Goal: Task Accomplishment & Management: Complete application form

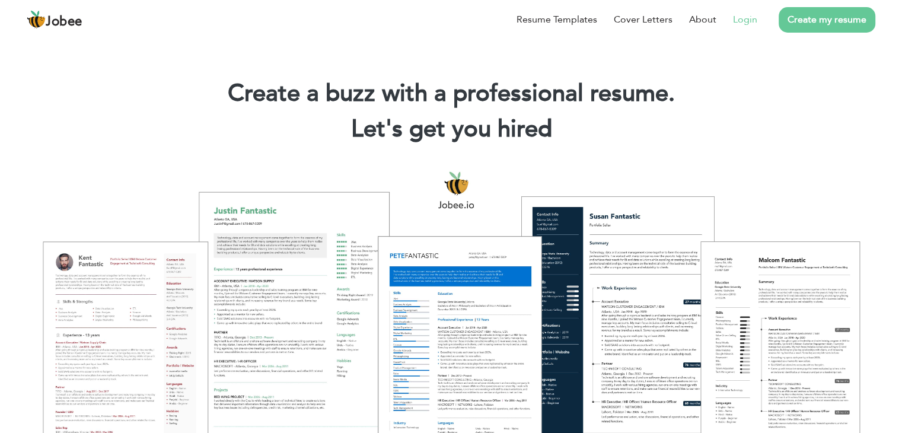
click at [743, 17] on link "Login" at bounding box center [745, 19] width 24 height 14
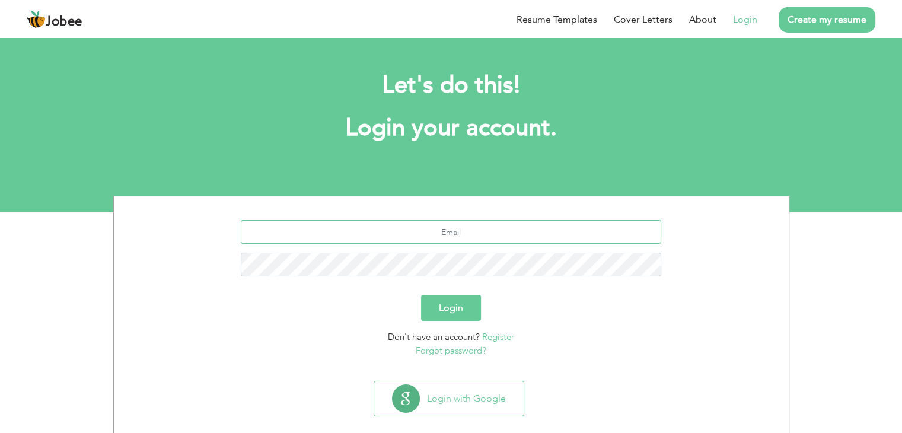
type input "[EMAIL_ADDRESS][DOMAIN_NAME]"
click at [450, 314] on button "Login" at bounding box center [451, 308] width 60 height 26
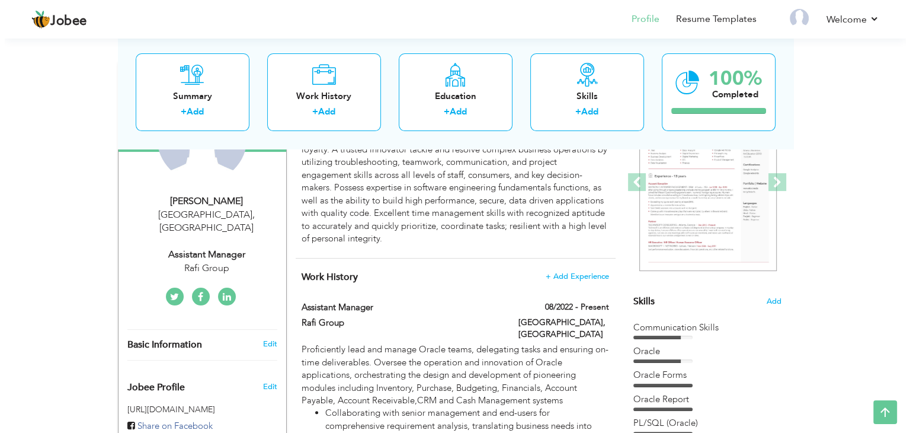
scroll to position [149, 0]
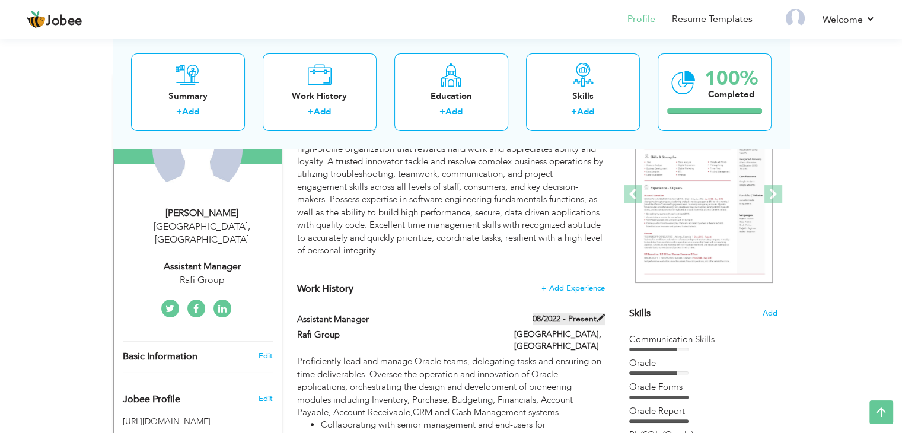
click at [598, 319] on span at bounding box center [600, 318] width 8 height 8
type input "Assistant Manager"
type input "Rafi Group"
type input "08/2022"
type input "[GEOGRAPHIC_DATA]"
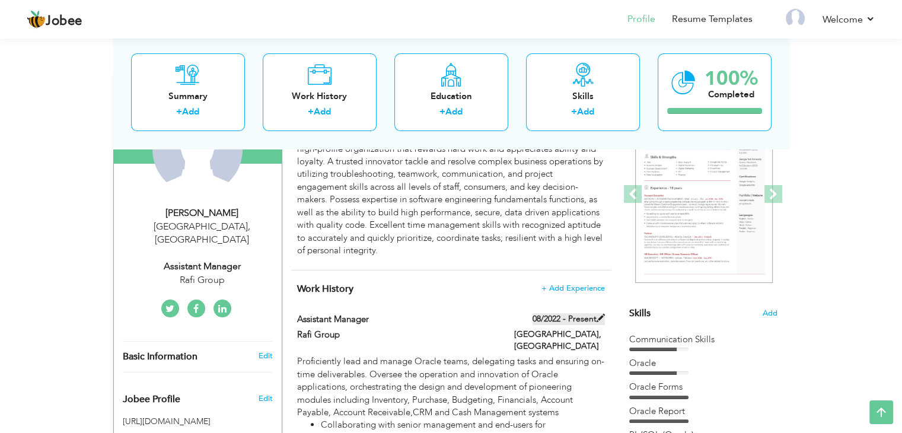
type input "[GEOGRAPHIC_DATA]"
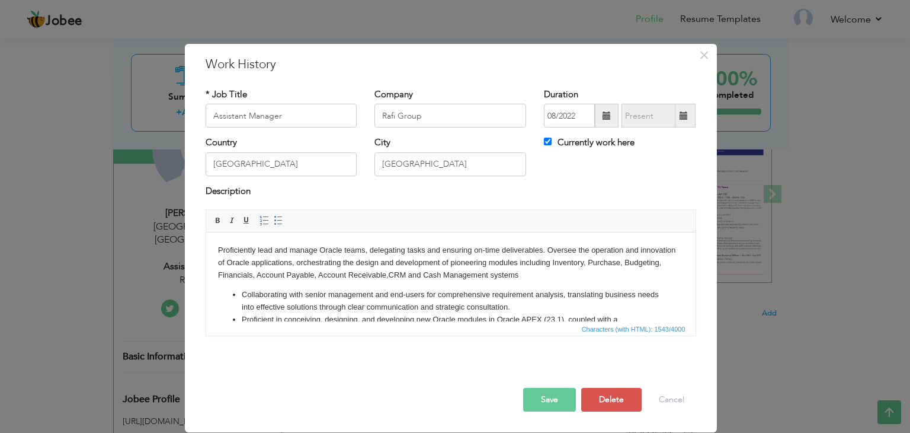
click at [687, 116] on span at bounding box center [684, 115] width 8 height 8
click at [429, 112] on input "Rafi Group" at bounding box center [451, 116] width 152 height 24
click at [684, 111] on span at bounding box center [684, 115] width 8 height 8
click at [683, 115] on span at bounding box center [684, 115] width 8 height 8
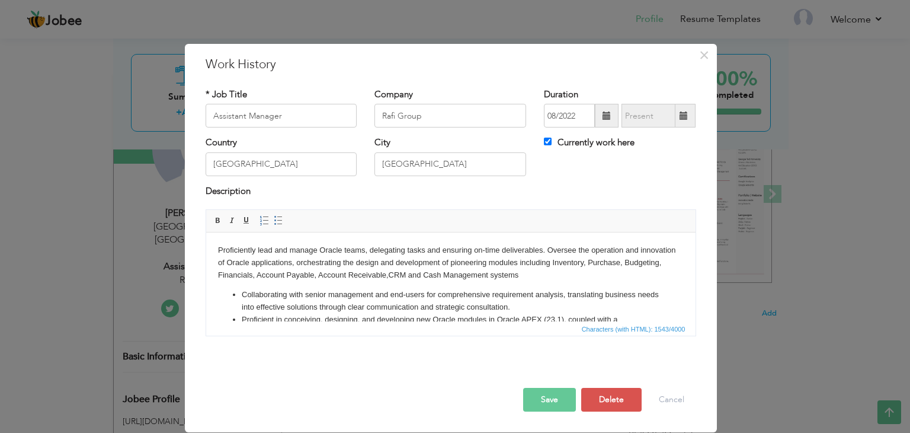
click at [683, 115] on span at bounding box center [684, 115] width 8 height 8
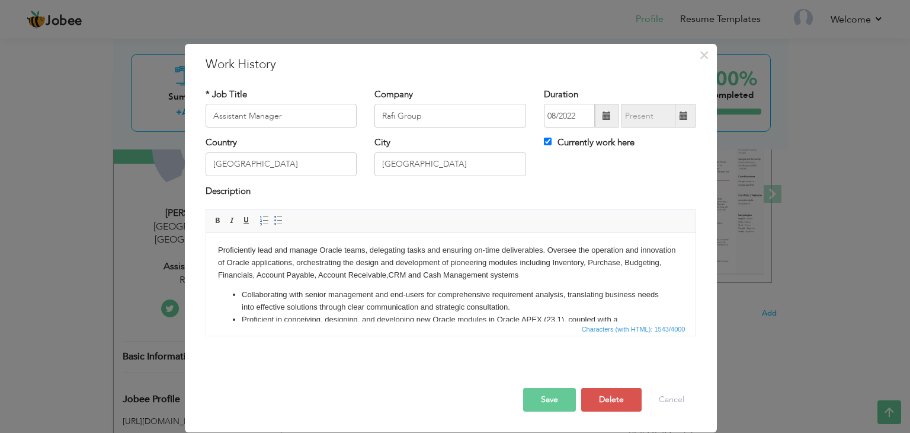
click at [683, 115] on span at bounding box center [684, 115] width 8 height 8
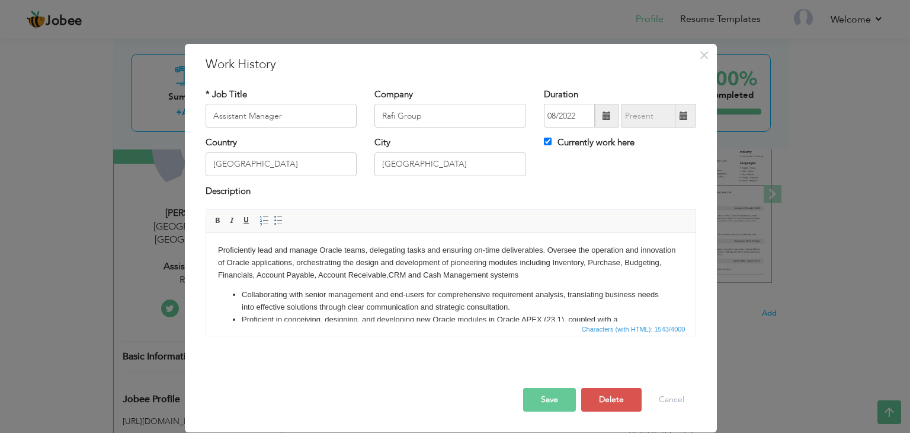
click at [685, 114] on span at bounding box center [684, 115] width 8 height 8
click at [684, 114] on span at bounding box center [684, 115] width 8 height 8
click at [575, 151] on div "Currently work here" at bounding box center [620, 143] width 152 height 15
click at [567, 143] on label "Currently work here" at bounding box center [589, 142] width 91 height 12
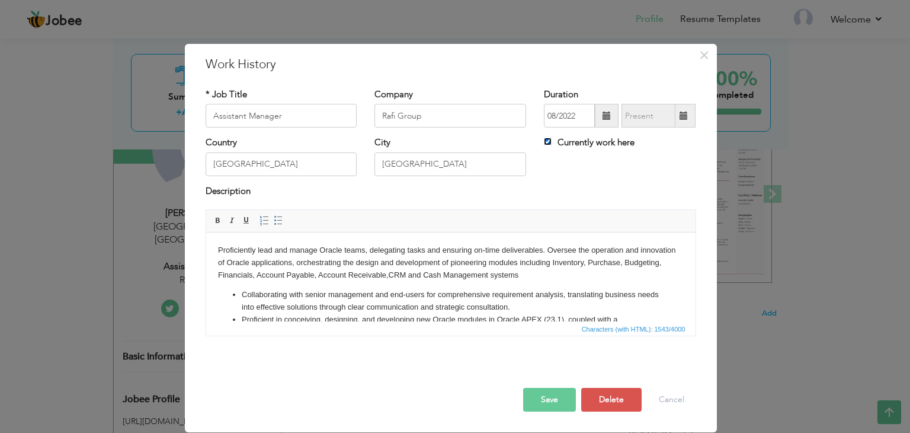
click at [552, 143] on input "Currently work here" at bounding box center [548, 142] width 8 height 8
checkbox input "false"
click at [683, 116] on span at bounding box center [684, 115] width 8 height 8
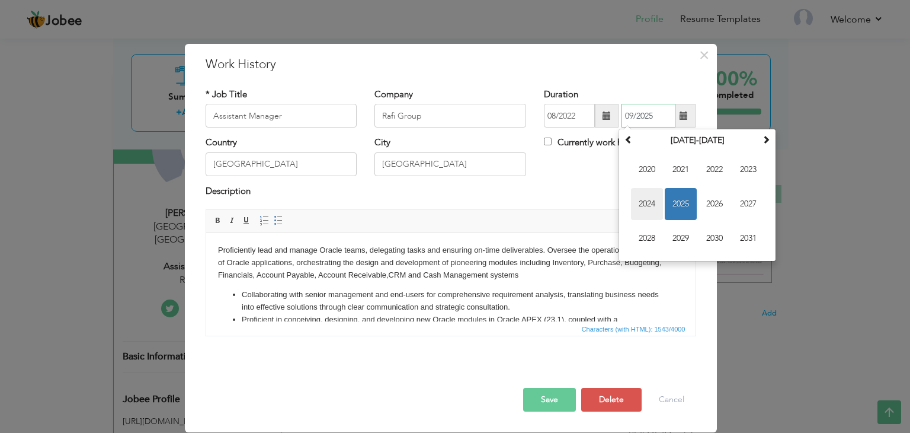
click at [656, 196] on span "2024" at bounding box center [647, 204] width 32 height 32
click at [727, 168] on span "Mar" at bounding box center [715, 170] width 32 height 32
type input "03/2024"
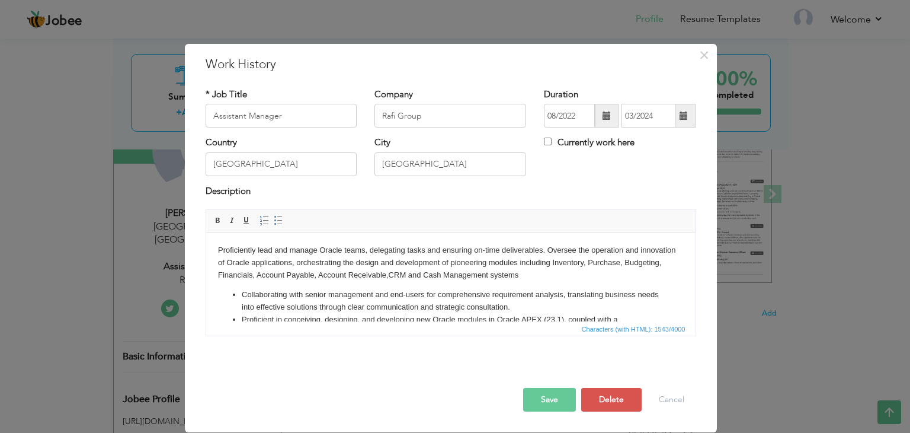
click at [362, 300] on li "Collaborating with senior management and end-users for comprehensive requiremen…" at bounding box center [450, 301] width 418 height 25
click at [235, 263] on body "Proficiently lead and manage Oracle teams, delegating tasks and ensuring on-tim…" at bounding box center [451, 346] width 466 height 205
click at [522, 291] on li "Collaborating with senior management and end-users for comprehensive requiremen…" at bounding box center [450, 301] width 418 height 25
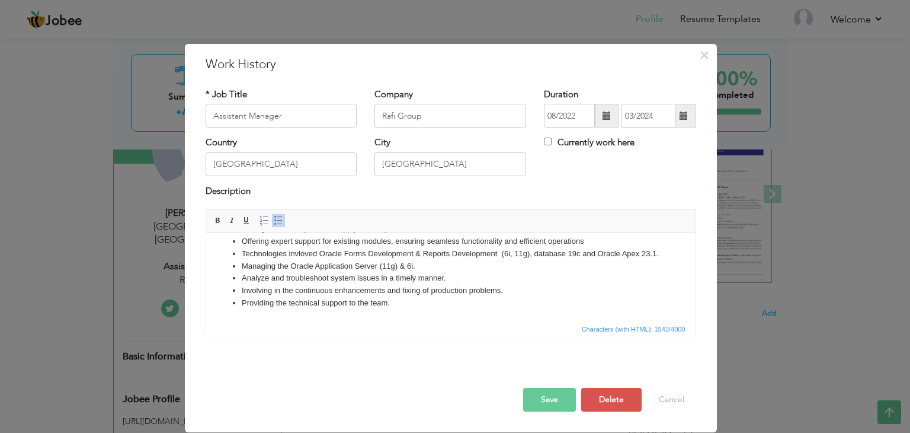
scroll to position [152, 0]
click at [544, 398] on button "Save" at bounding box center [549, 400] width 53 height 24
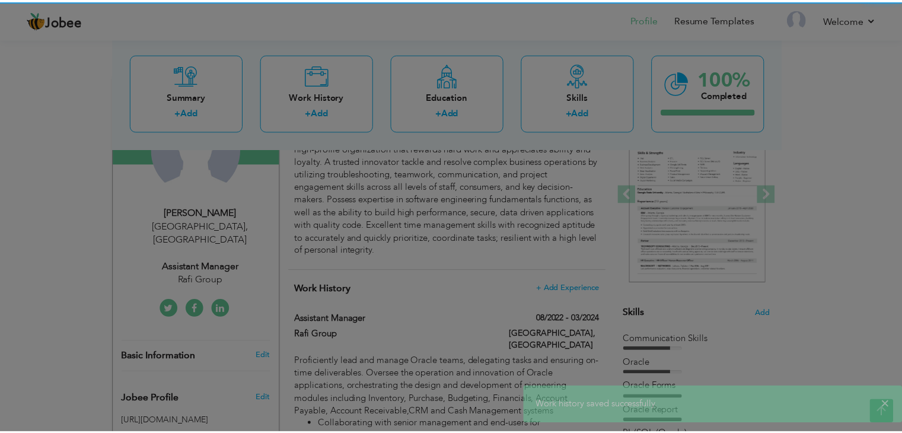
scroll to position [0, 0]
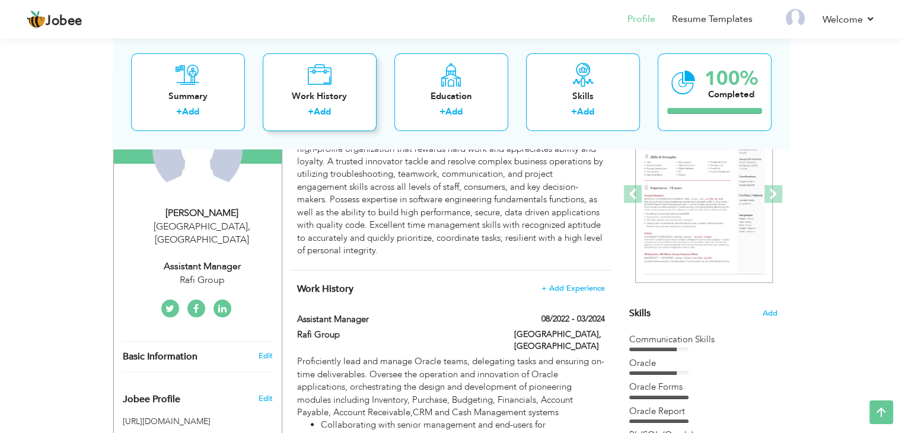
click at [308, 110] on label "+" at bounding box center [311, 112] width 6 height 12
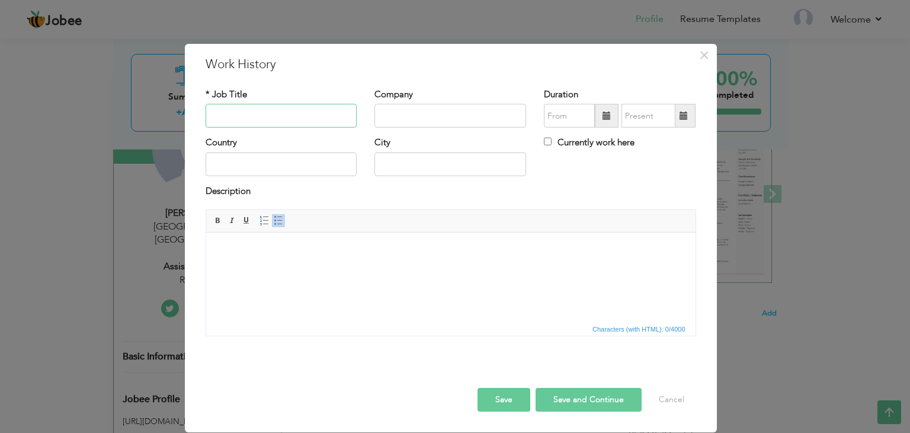
click at [287, 113] on input "text" at bounding box center [282, 116] width 152 height 24
type input "Deputy Manager (Erp)"
click at [415, 117] on input "text" at bounding box center [451, 116] width 152 height 24
type input "Nishat Textile Pvt Ltd"
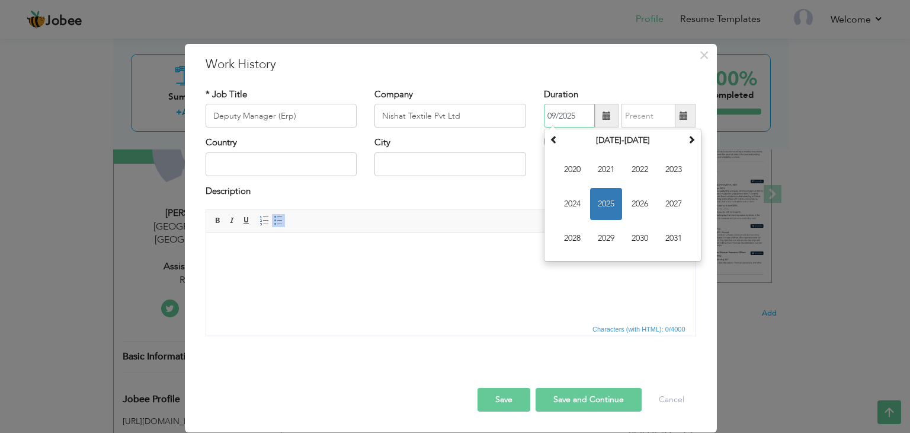
click at [555, 113] on input "09/2025" at bounding box center [569, 116] width 51 height 24
click at [614, 202] on span "2025" at bounding box center [606, 204] width 32 height 32
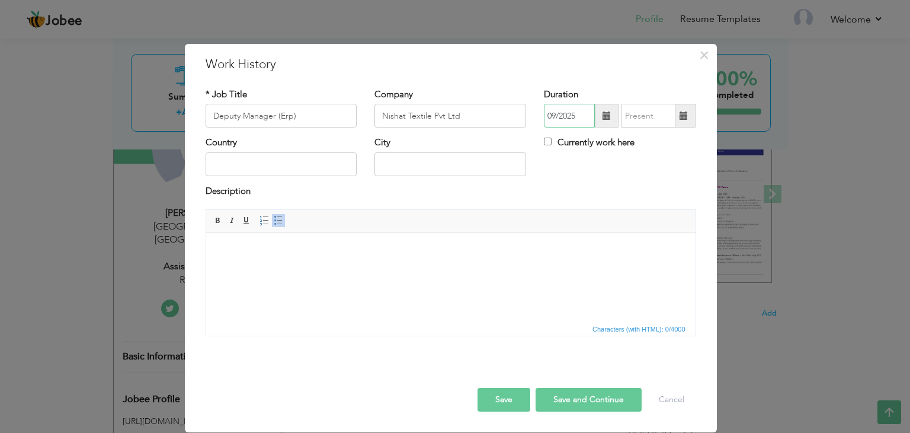
click at [564, 117] on input "09/2025" at bounding box center [569, 116] width 51 height 24
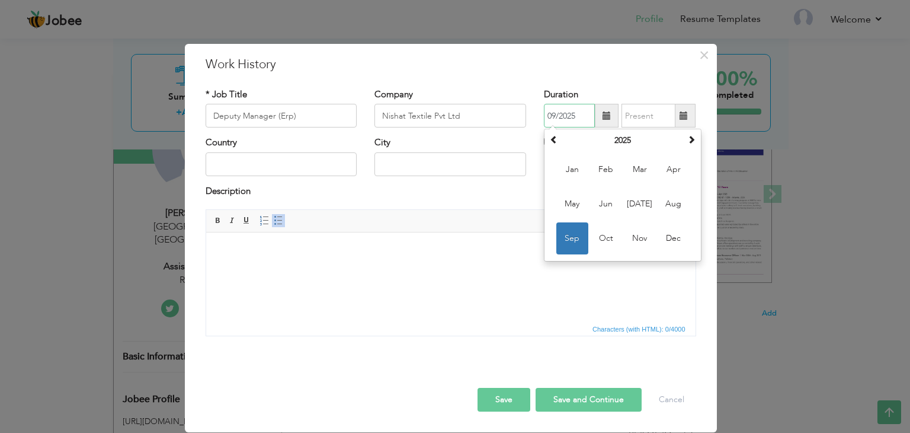
click at [656, 171] on td "Jan Feb Mar Apr May Jun Jul Aug Sep Oct Nov Dec" at bounding box center [623, 203] width 152 height 109
click at [640, 173] on span "Mar" at bounding box center [640, 170] width 32 height 32
type input "03/2025"
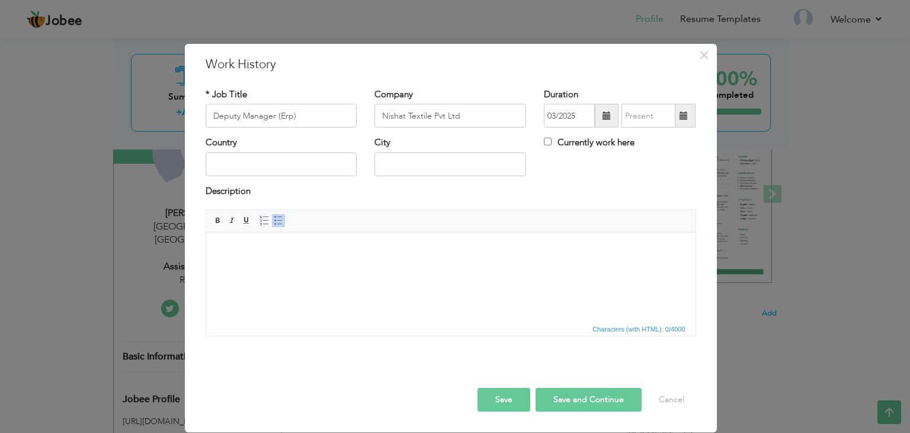
click at [583, 146] on label "Currently work here" at bounding box center [589, 142] width 91 height 12
click at [552, 145] on input "Currently work here" at bounding box center [548, 142] width 8 height 8
checkbox input "true"
click at [296, 166] on input "text" at bounding box center [282, 164] width 152 height 24
type input "[GEOGRAPHIC_DATA]"
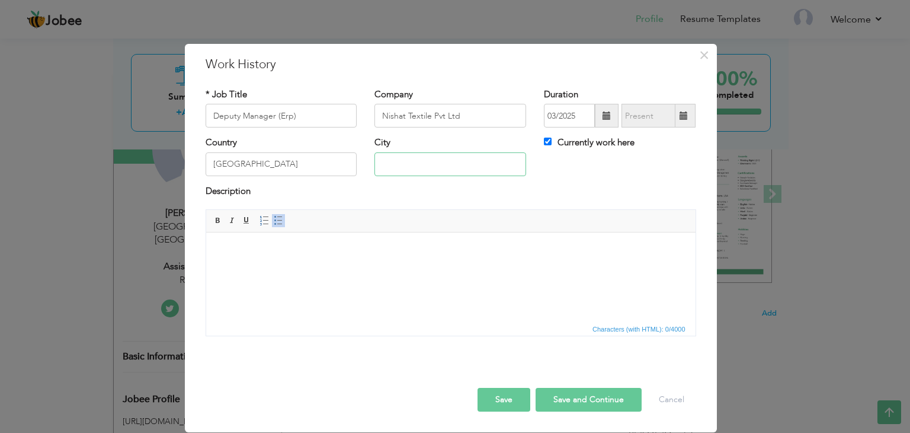
type input "[GEOGRAPHIC_DATA]"
click at [285, 256] on html at bounding box center [451, 250] width 490 height 36
click at [396, 254] on body at bounding box center [451, 250] width 466 height 12
click at [504, 394] on button "Save" at bounding box center [504, 400] width 53 height 24
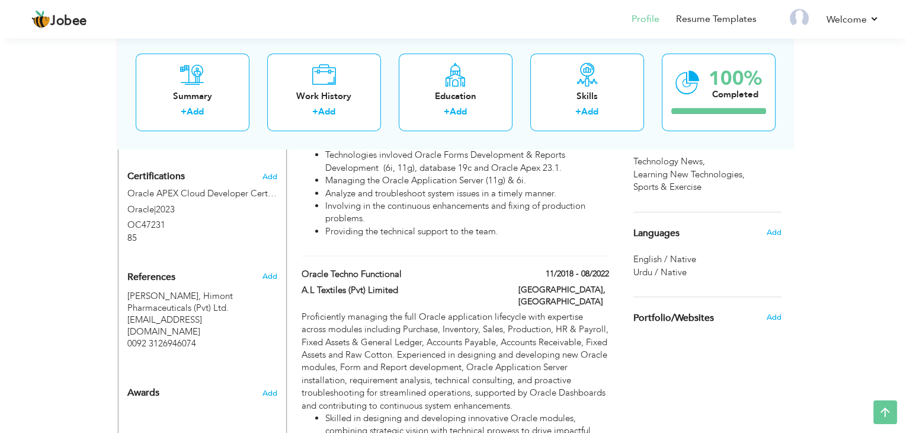
scroll to position [593, 0]
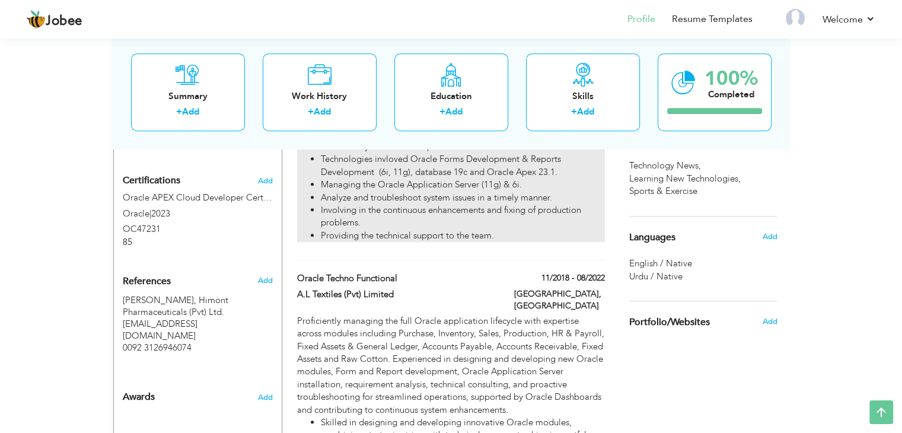
drag, startPoint x: 513, startPoint y: 226, endPoint x: 410, endPoint y: 215, distance: 103.7
click at [410, 215] on ul "Collaborating with senior management and end-users for comprehensive requiremen…" at bounding box center [450, 108] width 307 height 267
type input "Assistant Manager"
type input "Rafi Group"
type input "08/2022"
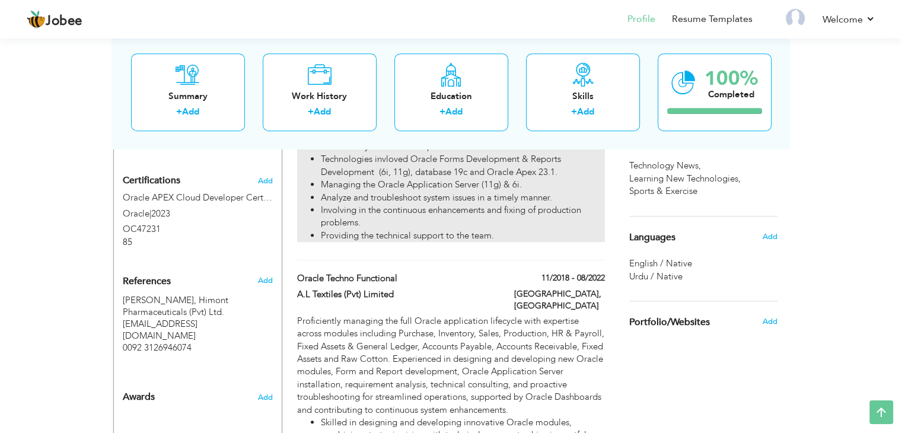
type input "03/2024"
checkbox input "false"
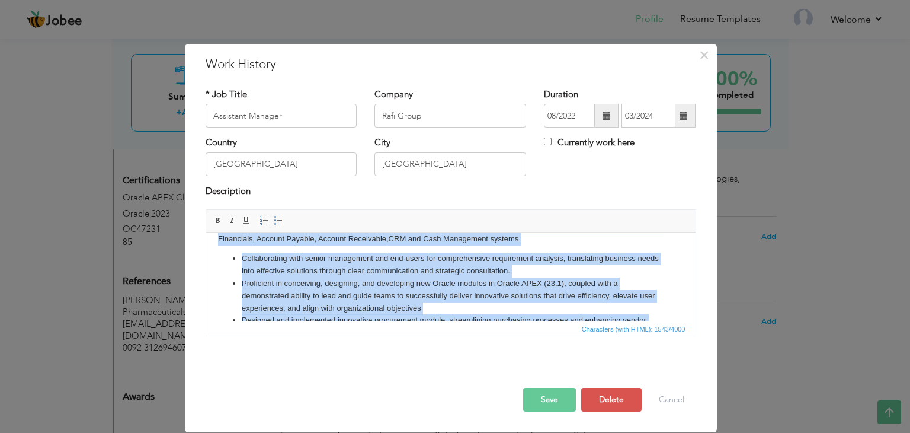
scroll to position [152, 0]
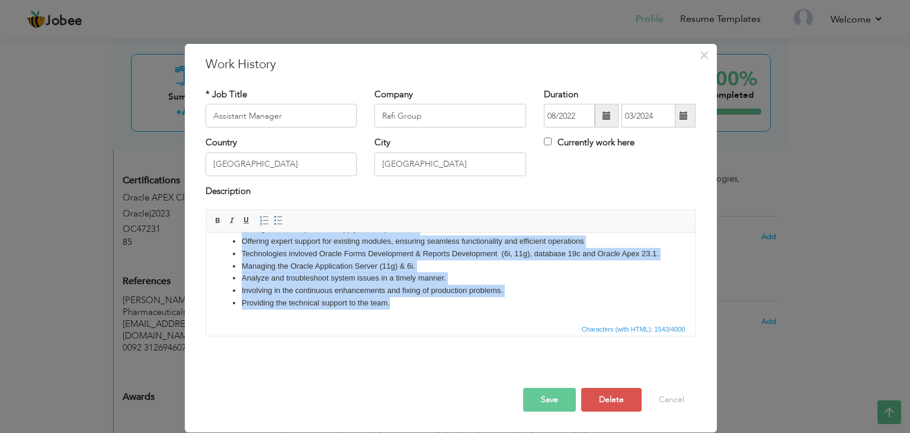
drag, startPoint x: 218, startPoint y: 250, endPoint x: 475, endPoint y: 327, distance: 268.9
click at [475, 321] on html "Proficiently lead and manage Oracle teams, delegating tasks and ensuring on-tim…" at bounding box center [451, 206] width 490 height 229
copy body "Proficiently lead and manage Oracle teams, delegating tasks and ensuring on-tim…"
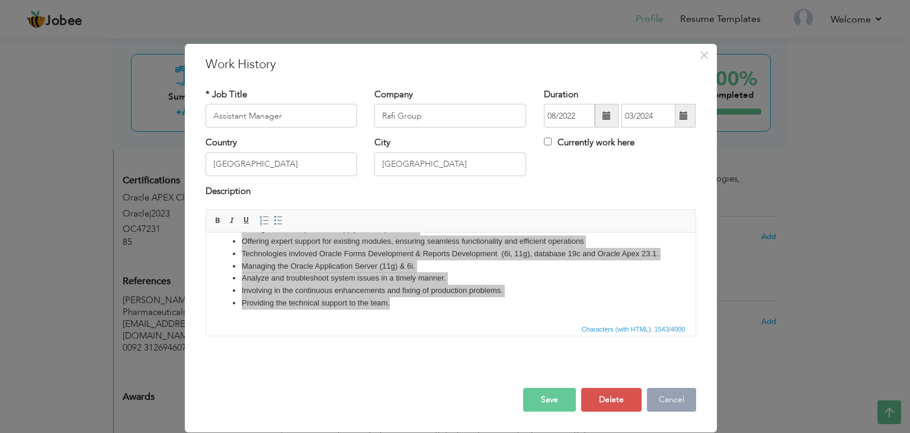
click at [673, 392] on button "Cancel" at bounding box center [671, 400] width 49 height 24
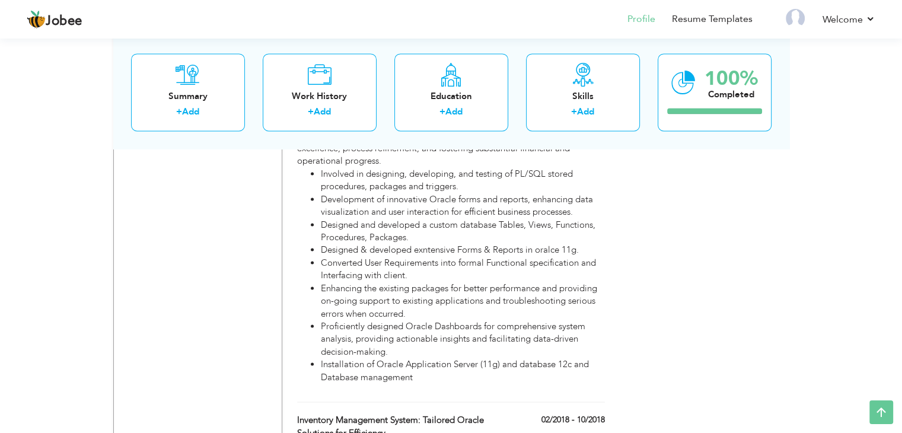
scroll to position [1760, 0]
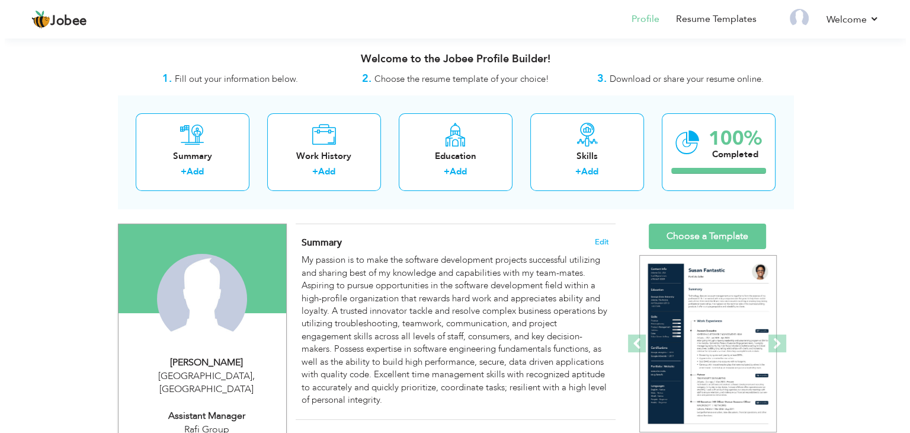
scroll to position [178, 0]
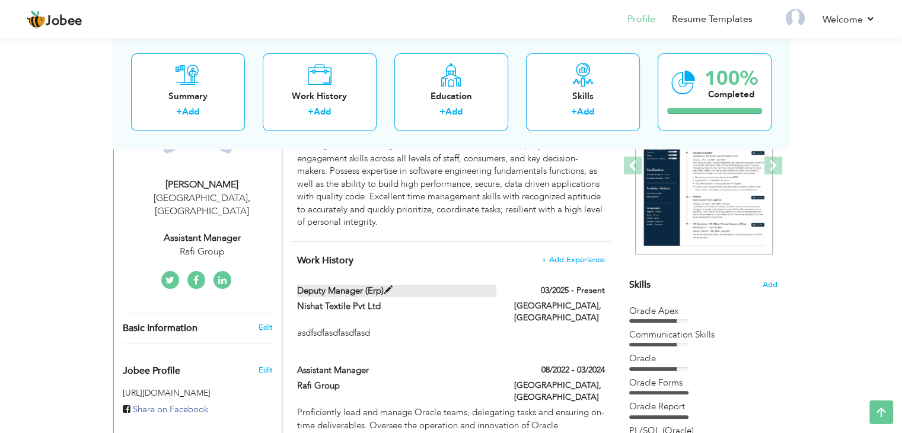
click at [378, 292] on label "Deputy Manager (Erp)" at bounding box center [396, 291] width 199 height 12
type input "Deputy Manager (Erp)"
type input "Nishat Textile Pvt Ltd"
type input "03/2025"
type input "[GEOGRAPHIC_DATA]"
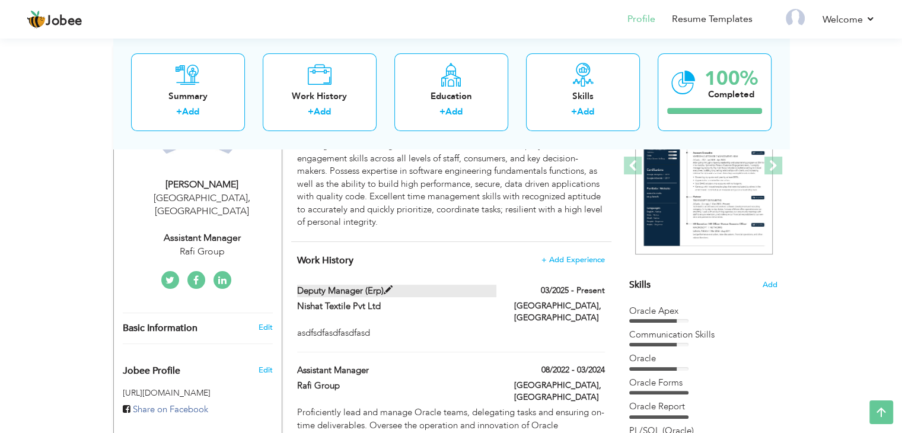
type input "[GEOGRAPHIC_DATA]"
checkbox input "true"
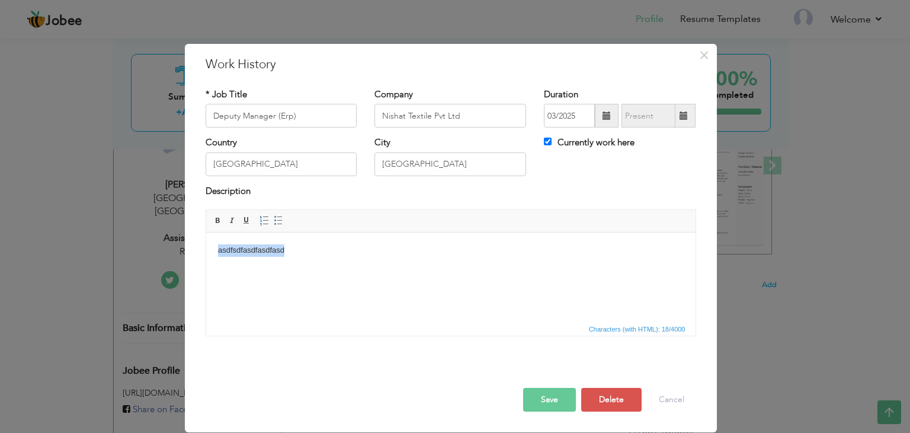
drag, startPoint x: 329, startPoint y: 267, endPoint x: 125, endPoint y: 222, distance: 208.7
click at [206, 232] on html "asdfsdfasdfasdfasd" at bounding box center [451, 250] width 490 height 36
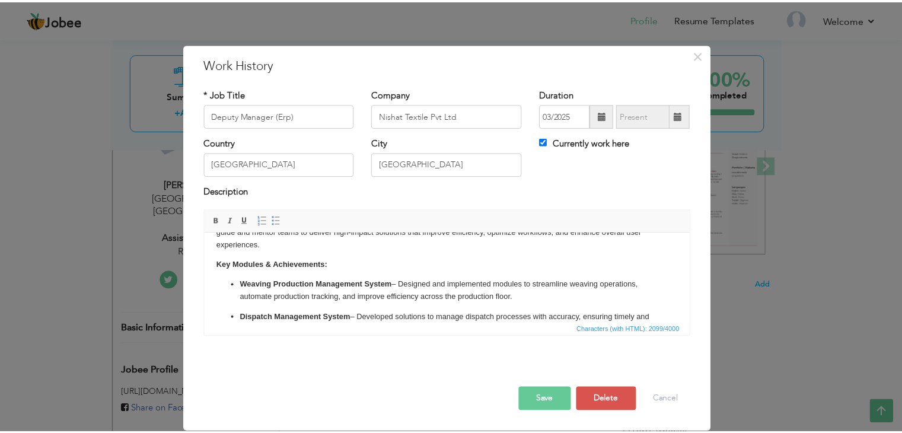
scroll to position [0, 0]
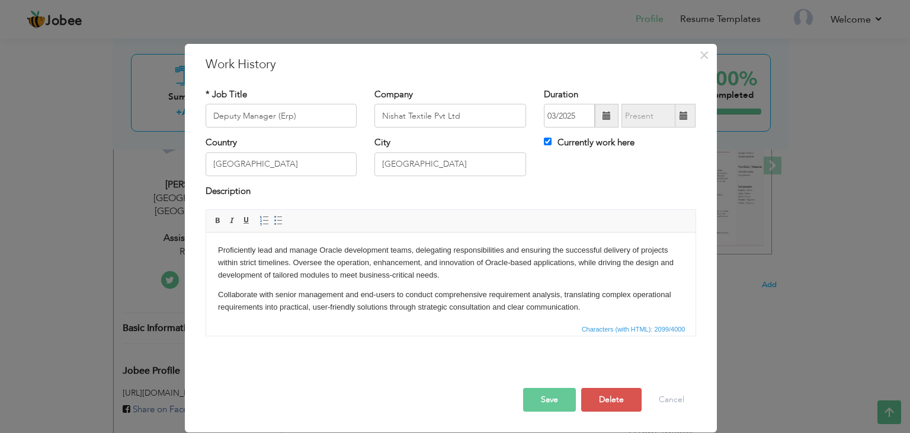
click at [557, 392] on button "Save" at bounding box center [549, 400] width 53 height 24
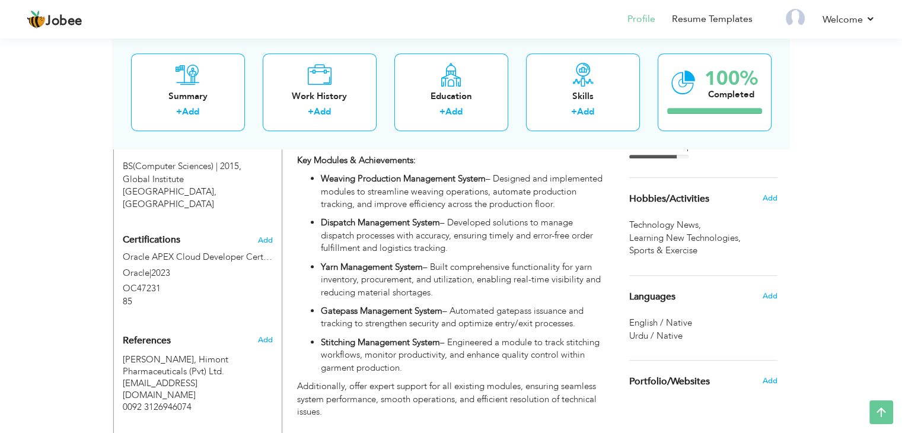
scroll to position [356, 0]
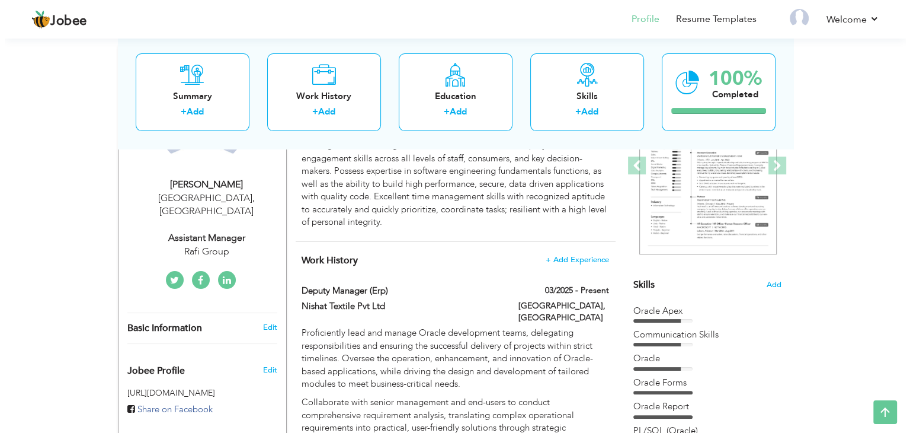
scroll to position [356, 0]
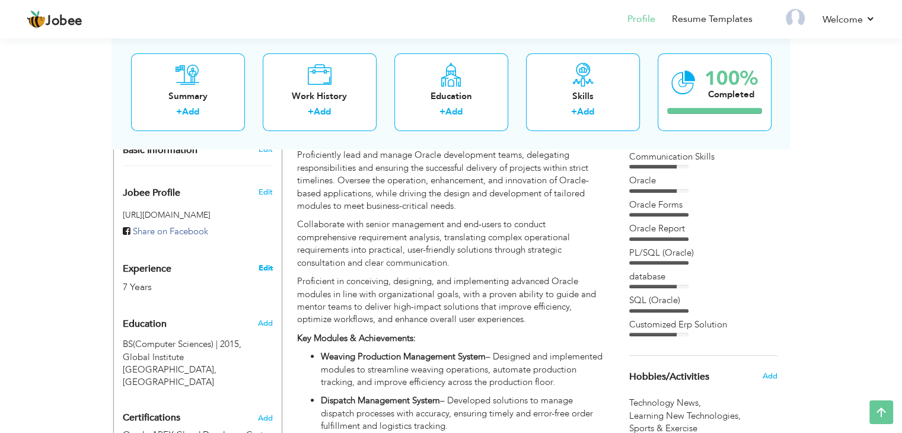
click at [266, 263] on link "Edit" at bounding box center [265, 268] width 14 height 11
type input "[DEMOGRAPHIC_DATA]"
type input "Arslan"
type input "03037118004"
select select "number:166"
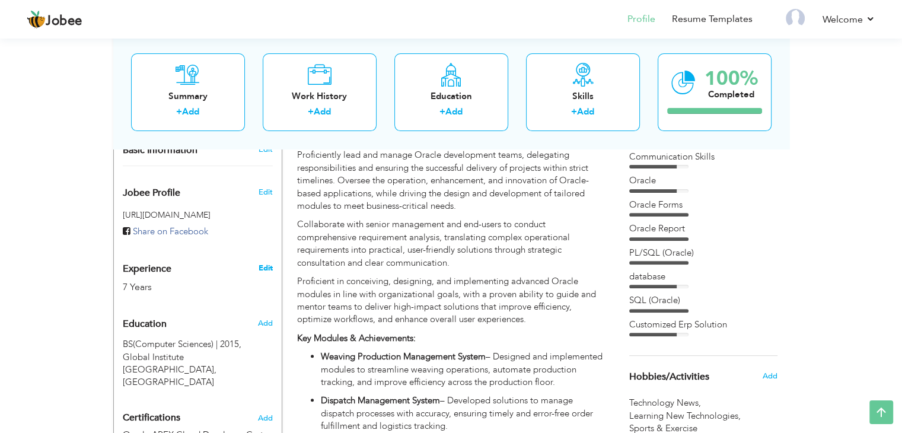
type input "[GEOGRAPHIC_DATA]"
select select "number:9"
type input "Rafi Group"
type input "Assistant Manager"
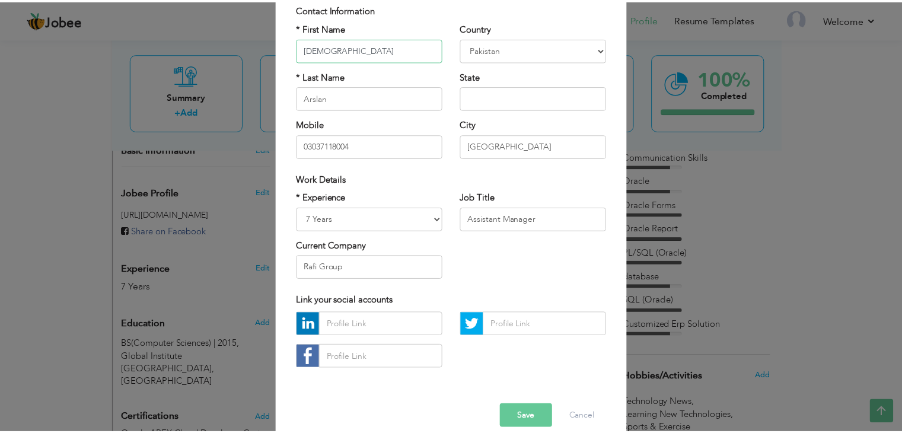
scroll to position [107, 0]
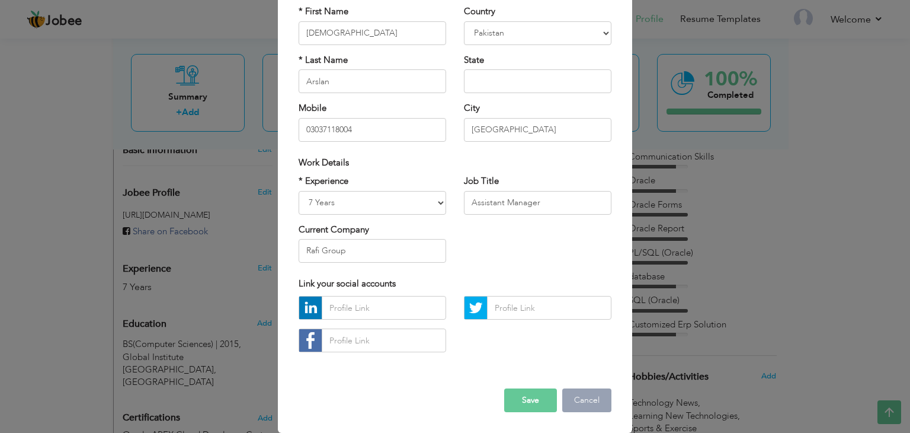
click at [575, 394] on button "Cancel" at bounding box center [587, 400] width 49 height 24
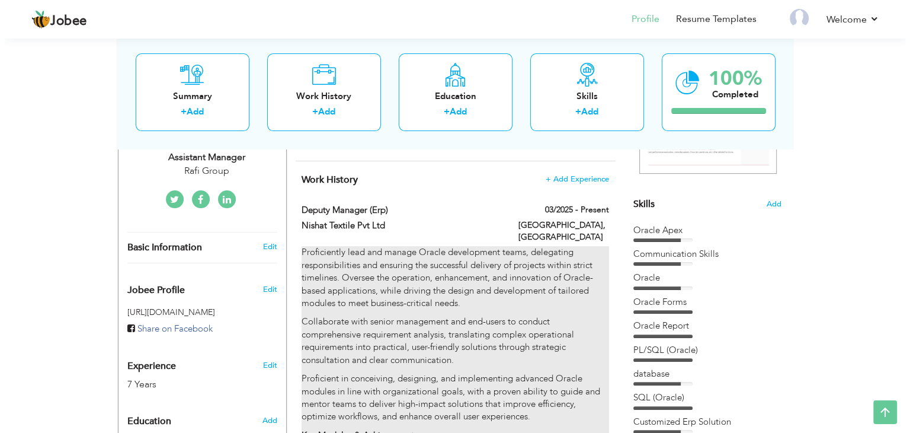
scroll to position [244, 0]
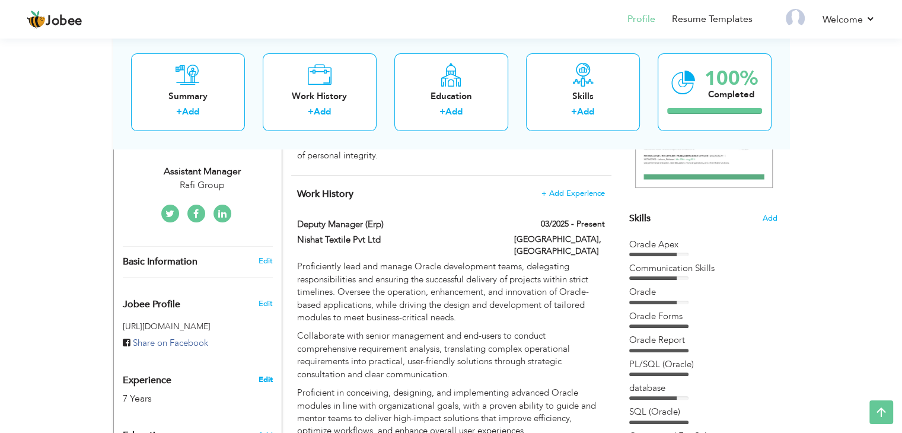
click at [260, 374] on link "Edit" at bounding box center [265, 379] width 14 height 11
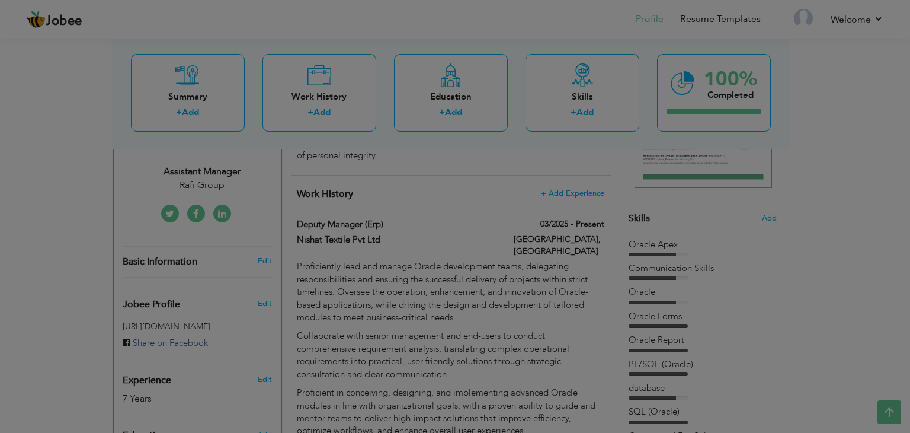
scroll to position [0, 0]
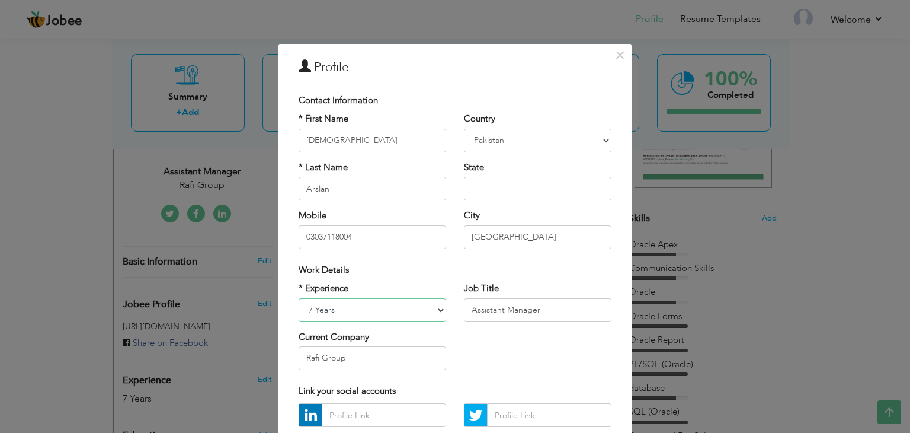
click at [320, 305] on select "Entry Level Less than 1 Year 1 Year 2 Years 3 Years 4 Years 5 Years 6 Years 7 Y…" at bounding box center [373, 310] width 148 height 24
select select "number:11"
click at [299, 298] on select "Entry Level Less than 1 Year 1 Year 2 Years 3 Years 4 Years 5 Years 6 Years 7 Y…" at bounding box center [373, 310] width 148 height 24
click at [491, 309] on input "Assistant Manager" at bounding box center [538, 310] width 148 height 24
drag, startPoint x: 499, startPoint y: 309, endPoint x: 452, endPoint y: 308, distance: 46.8
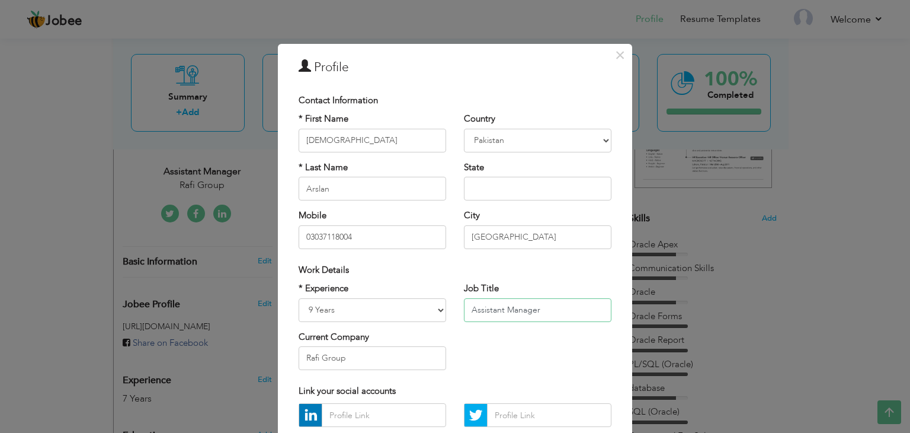
click at [455, 308] on div "Job Title Assistant Manager" at bounding box center [537, 306] width 165 height 48
type input "Deputy Manager"
click at [486, 187] on input "text" at bounding box center [538, 189] width 148 height 24
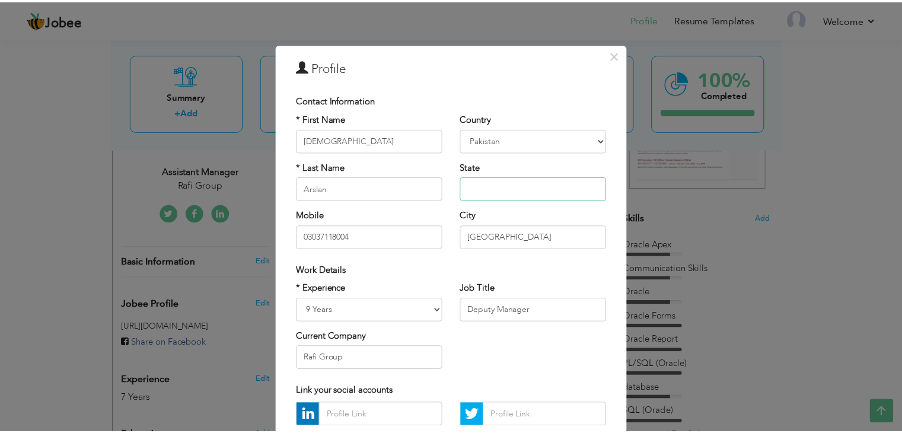
scroll to position [107, 0]
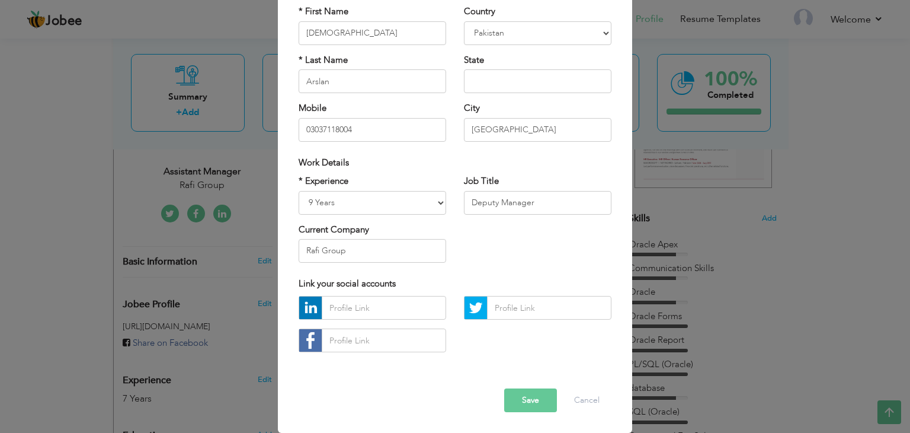
click at [529, 397] on button "Save" at bounding box center [530, 400] width 53 height 24
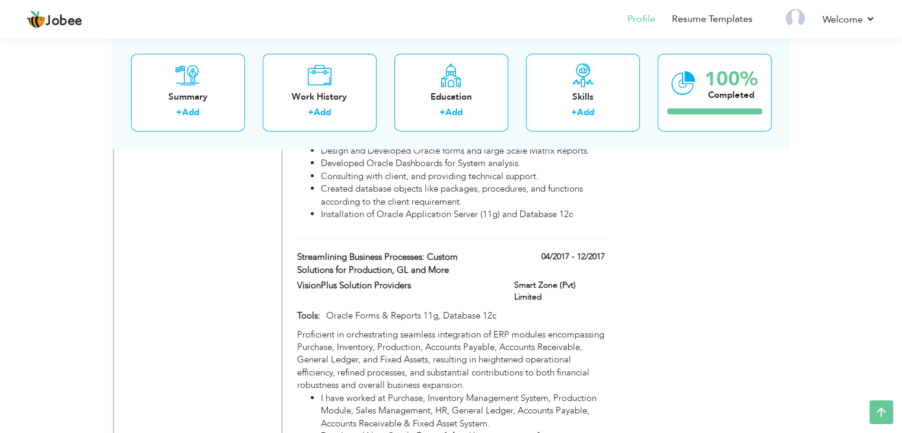
scroll to position [3267, 0]
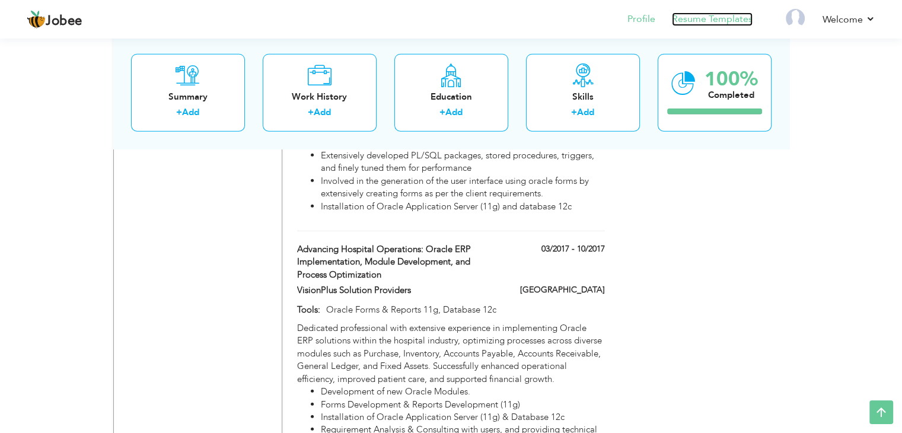
click at [711, 18] on link "Resume Templates" at bounding box center [712, 19] width 81 height 14
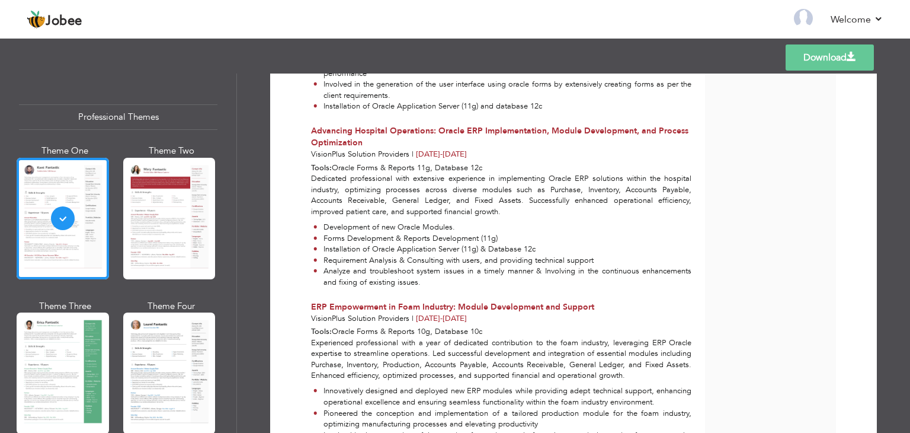
scroll to position [2197, 0]
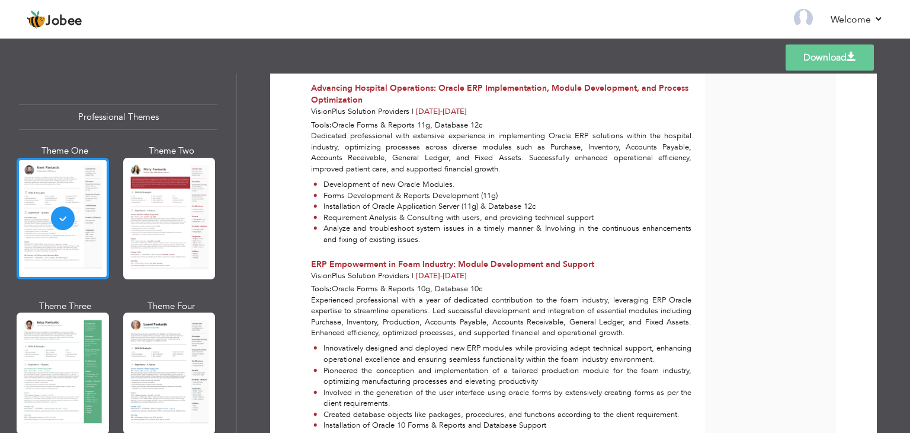
click at [69, 193] on div at bounding box center [63, 219] width 92 height 122
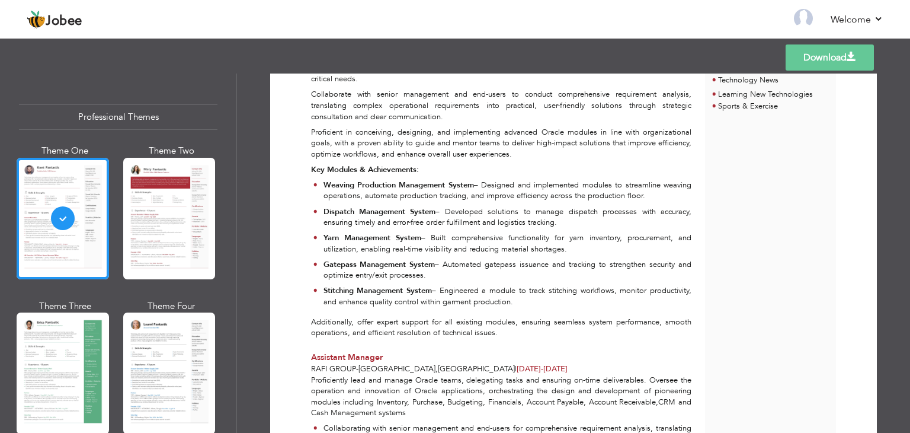
scroll to position [0, 0]
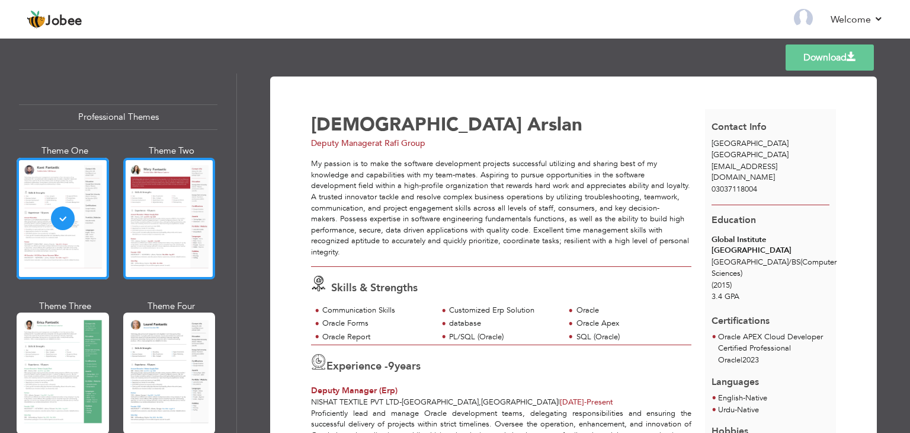
click at [145, 226] on div at bounding box center [169, 219] width 92 height 122
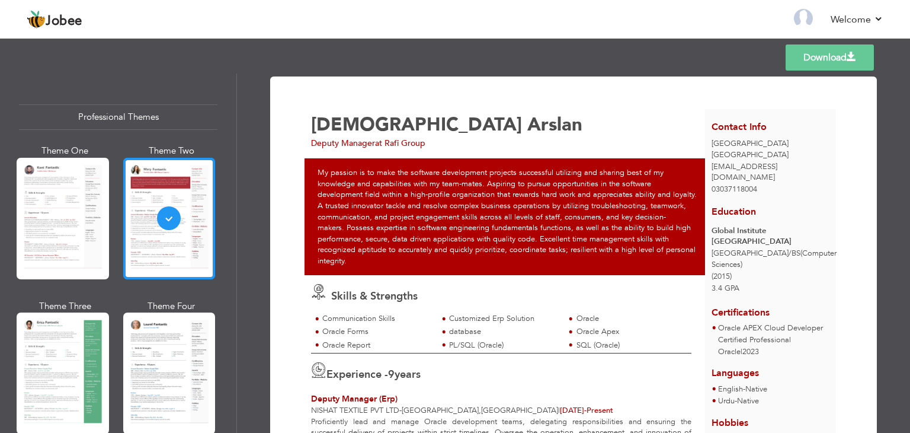
scroll to position [178, 0]
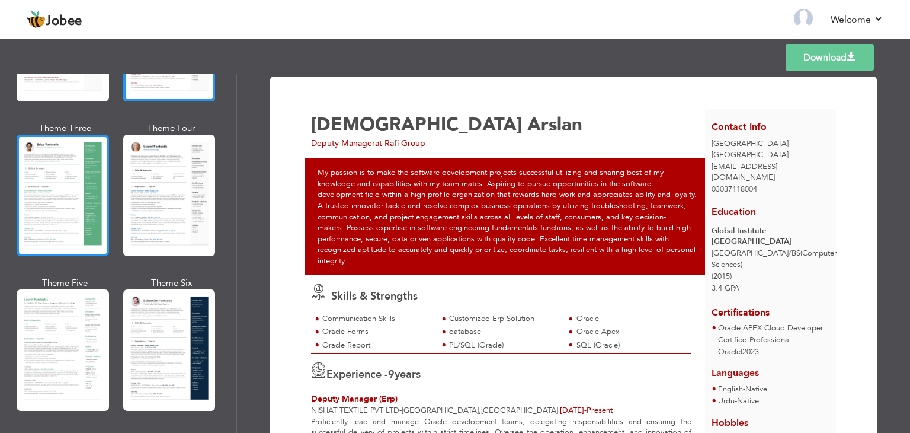
click at [49, 183] on div at bounding box center [63, 196] width 92 height 122
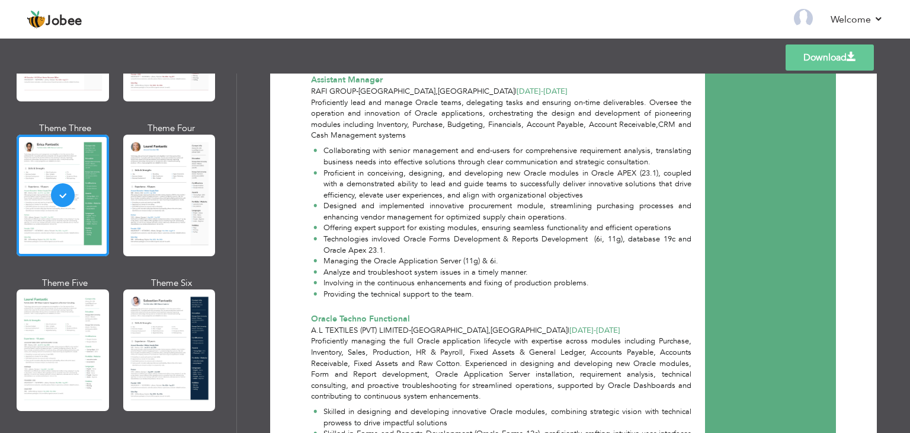
scroll to position [711, 0]
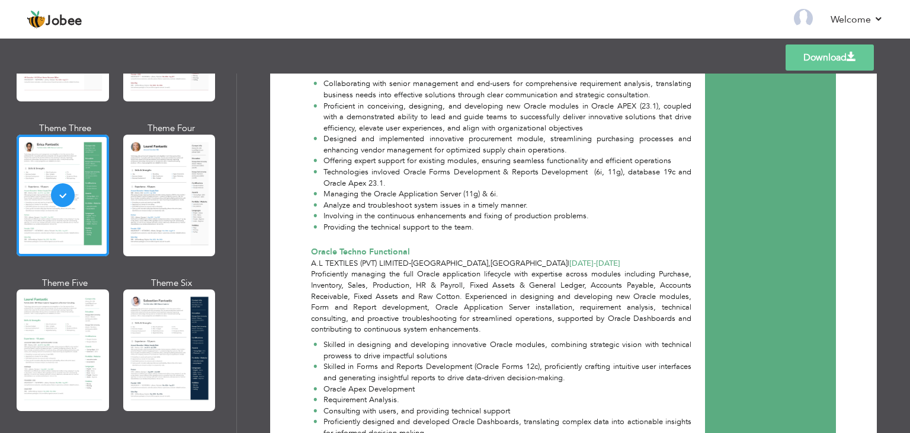
click at [171, 206] on div at bounding box center [169, 196] width 92 height 122
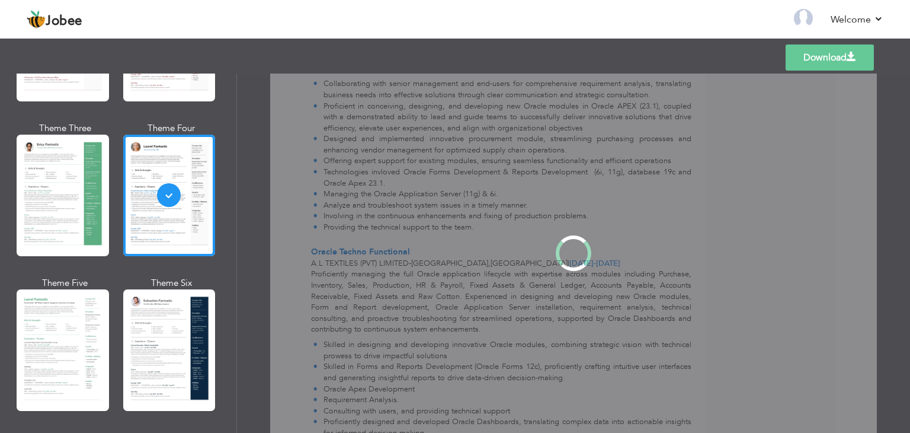
scroll to position [0, 0]
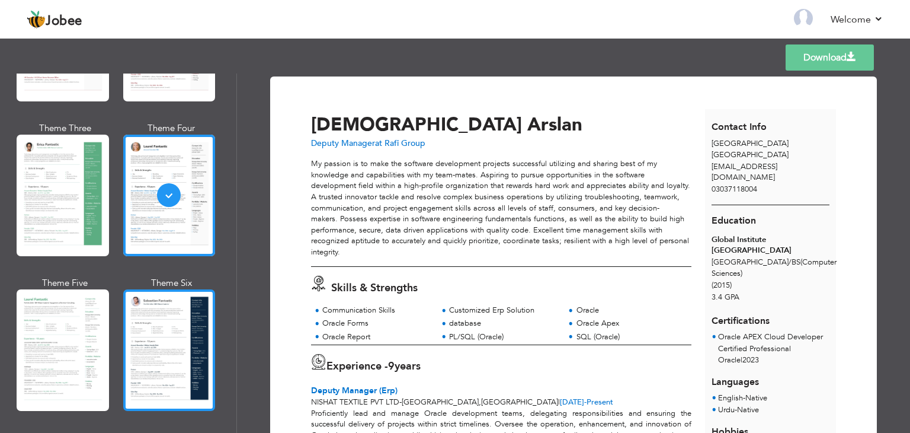
click at [192, 309] on div at bounding box center [169, 350] width 92 height 122
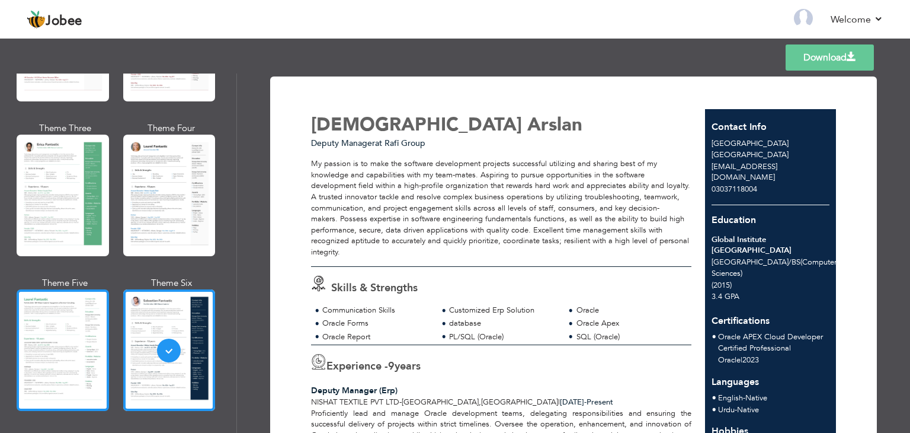
click at [75, 324] on div at bounding box center [63, 350] width 92 height 122
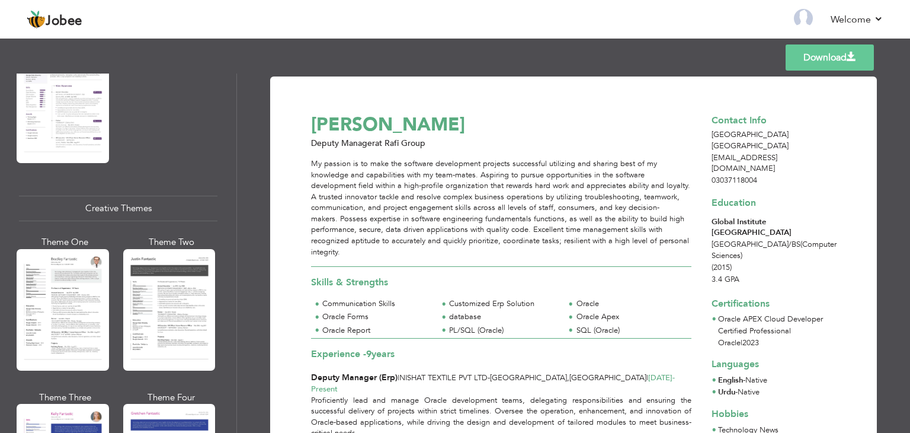
scroll to position [1296, 0]
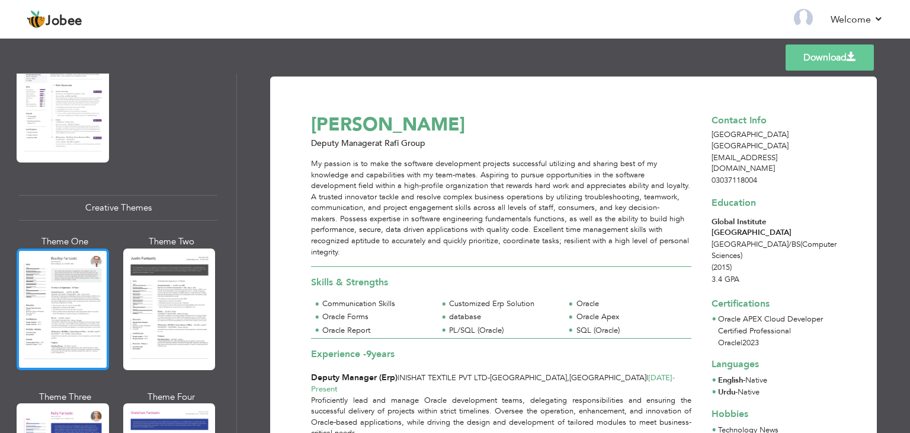
click at [68, 248] on div at bounding box center [63, 309] width 92 height 122
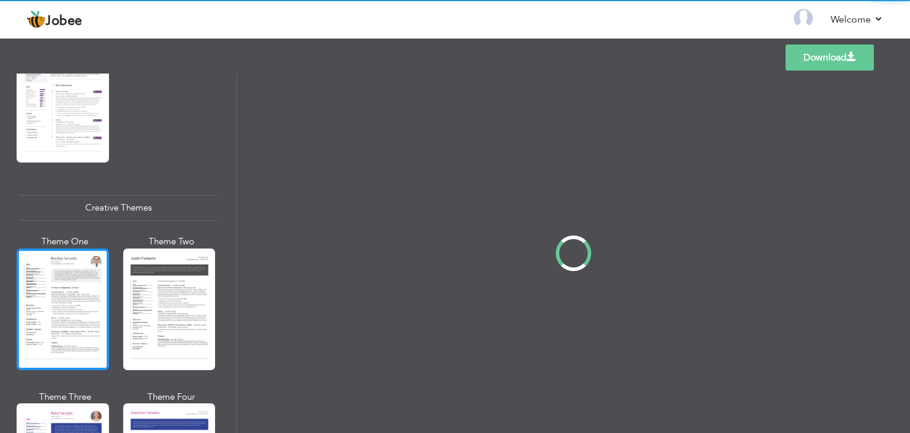
scroll to position [1321, 0]
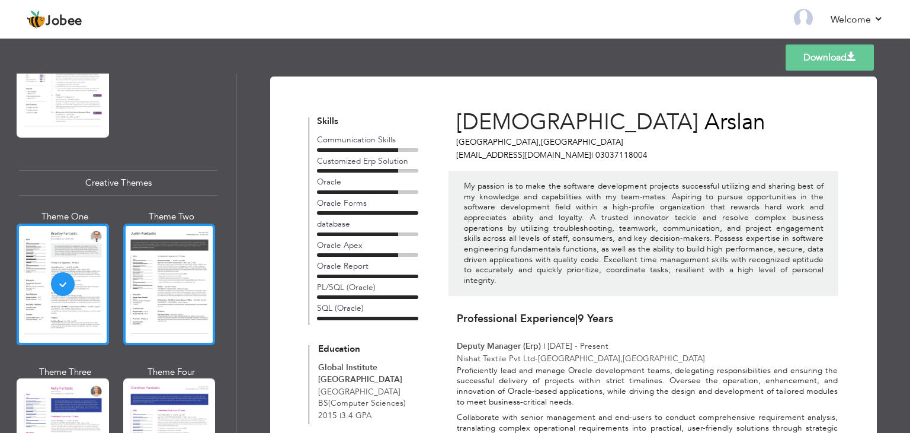
click at [172, 272] on div at bounding box center [169, 284] width 92 height 122
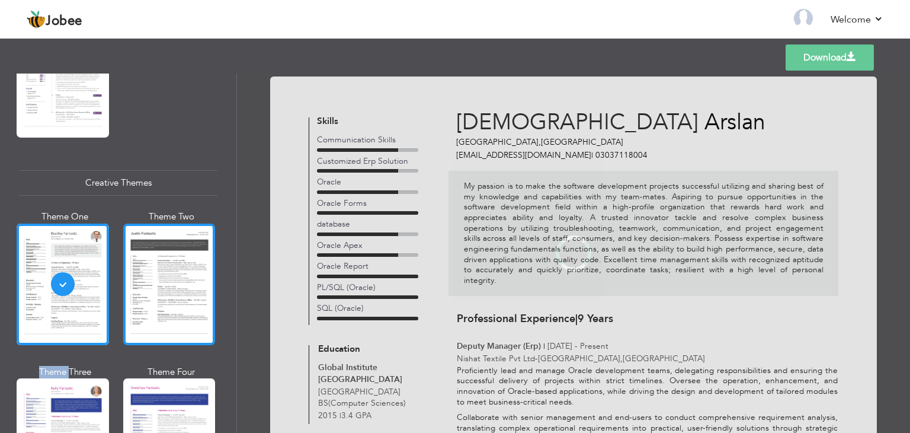
click at [172, 272] on div "Professional Themes Theme One Theme Two Theme Three Theme Four" at bounding box center [455, 252] width 910 height 359
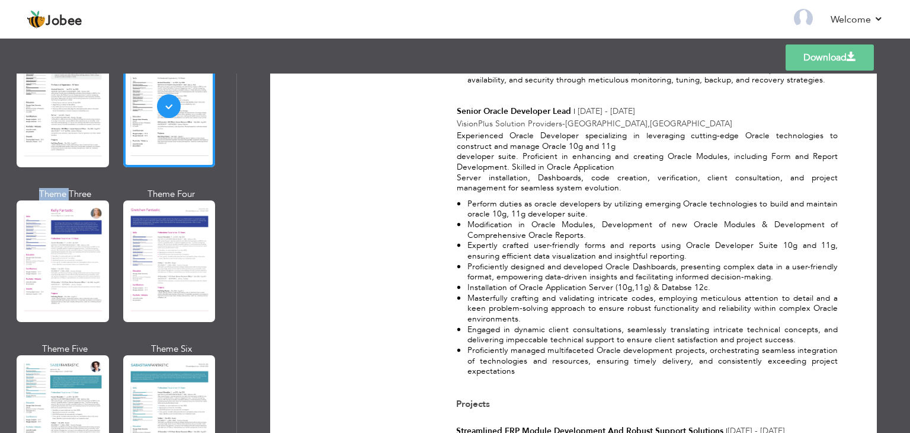
scroll to position [1067, 0]
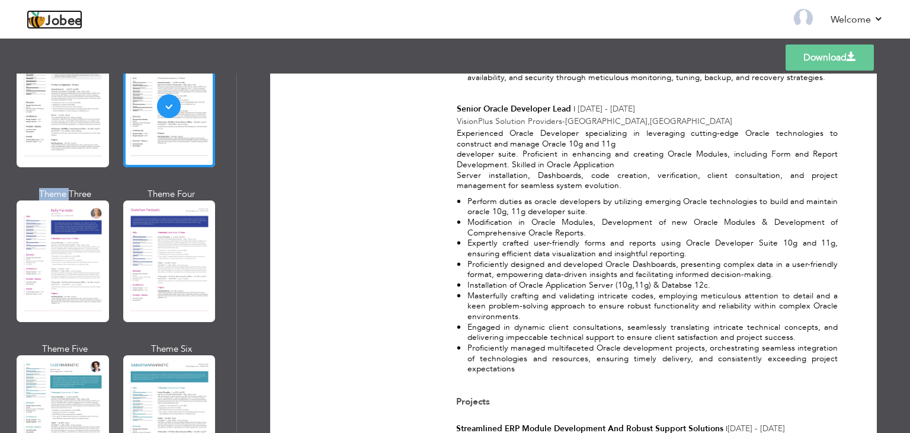
click at [64, 24] on span "Jobee" at bounding box center [64, 21] width 37 height 13
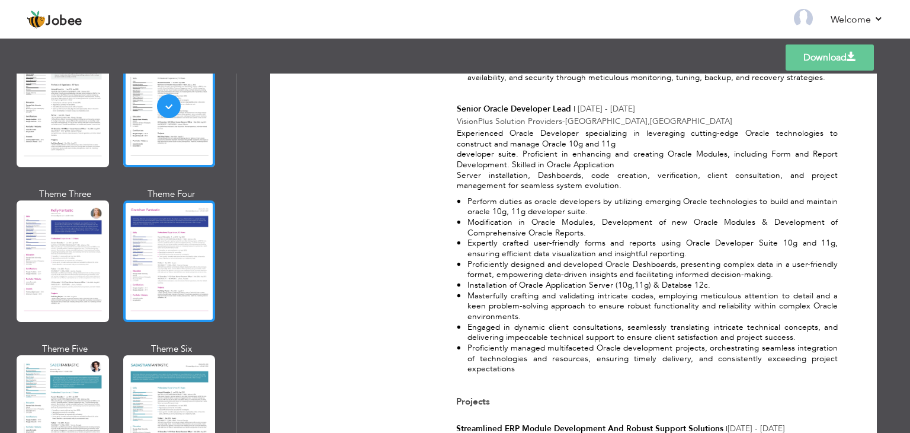
click at [165, 234] on div at bounding box center [169, 261] width 92 height 122
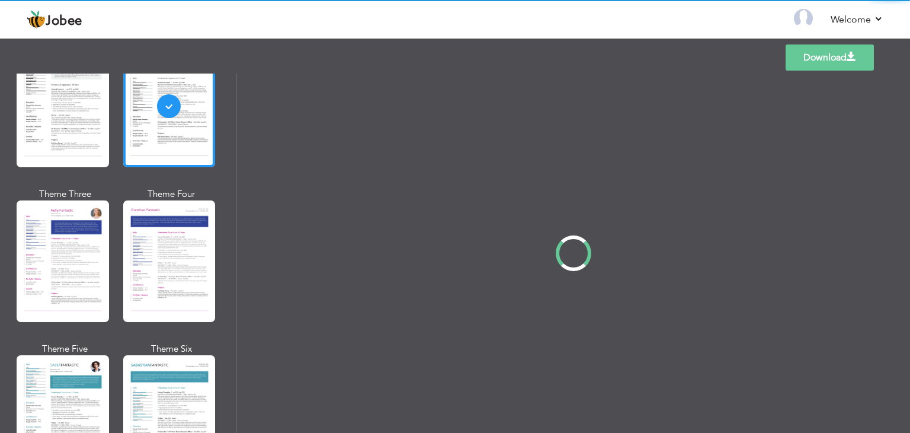
scroll to position [0, 0]
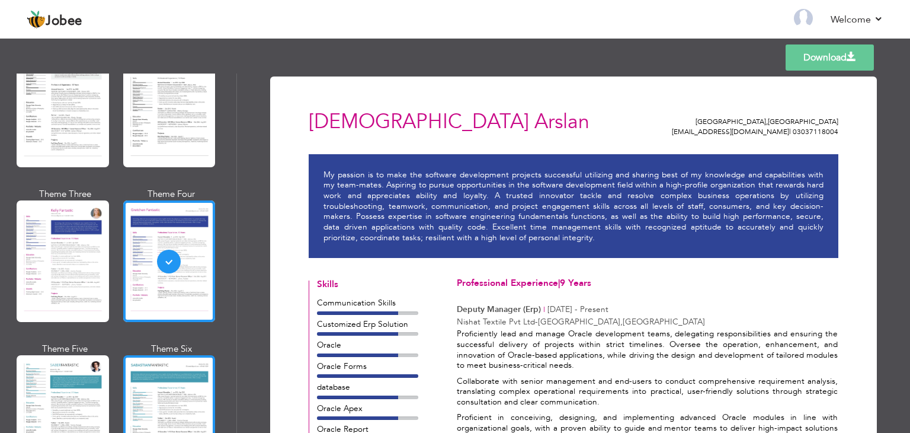
click at [138, 379] on div at bounding box center [169, 416] width 92 height 122
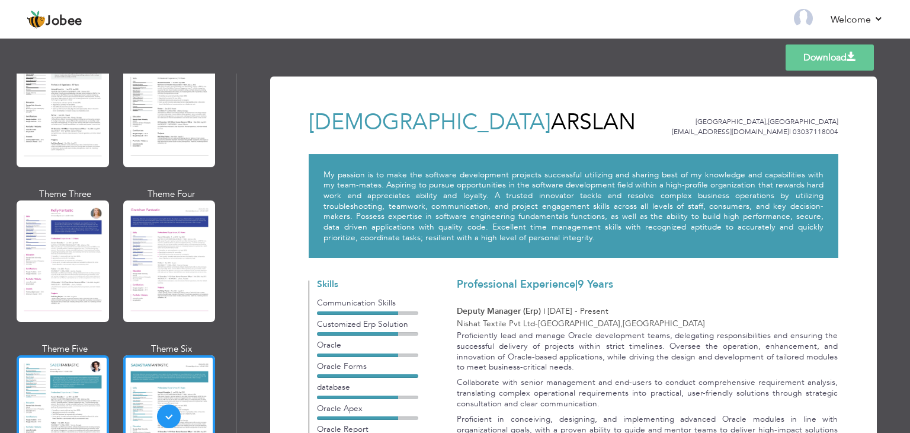
click at [87, 355] on div at bounding box center [63, 416] width 92 height 122
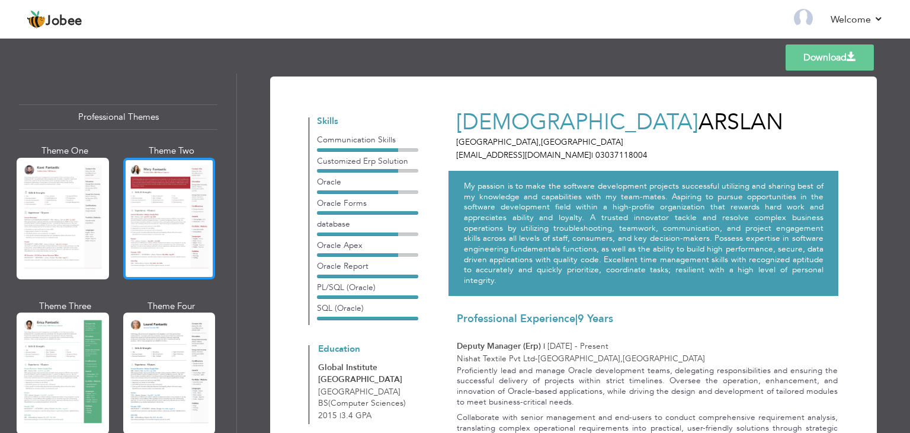
click at [151, 223] on div at bounding box center [169, 219] width 92 height 122
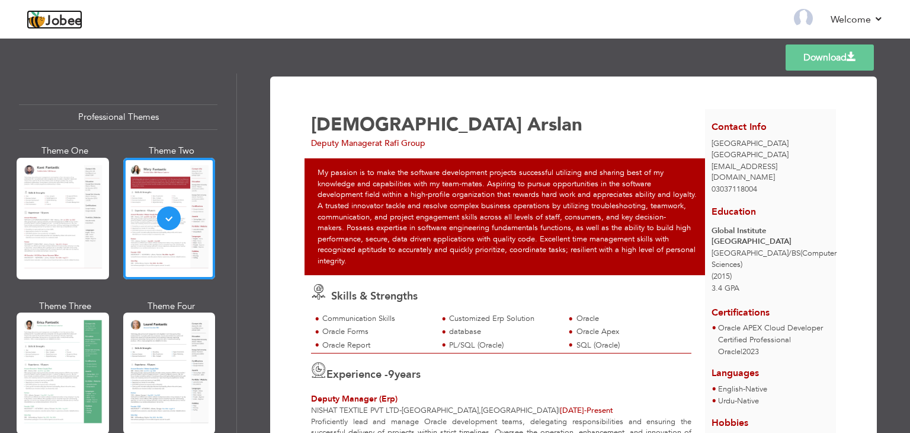
click at [58, 15] on span "Jobee" at bounding box center [64, 21] width 37 height 13
click at [60, 19] on span "Jobee" at bounding box center [64, 21] width 37 height 13
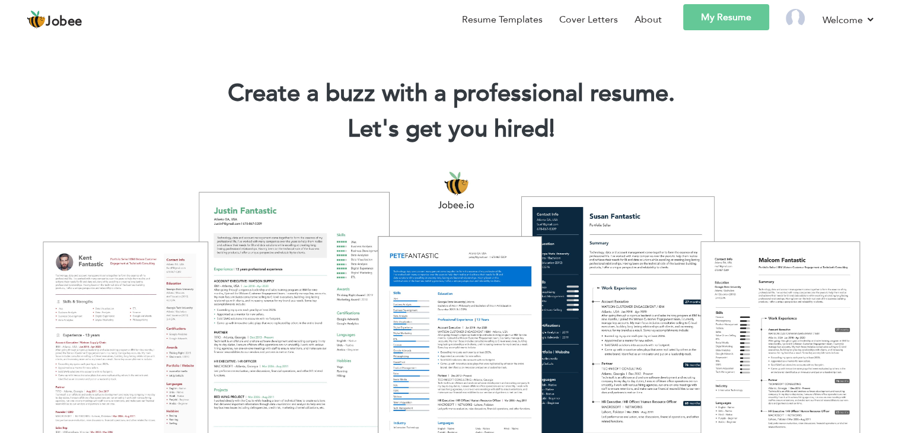
click at [711, 18] on link "My Resume" at bounding box center [726, 17] width 86 height 26
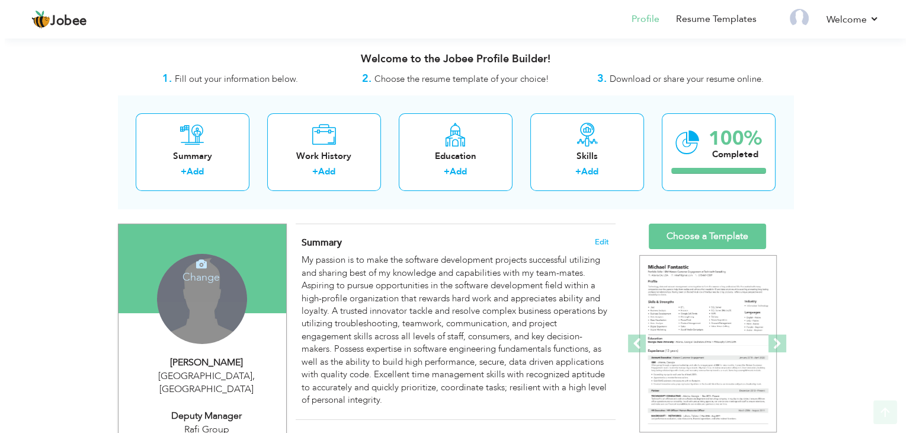
scroll to position [178, 0]
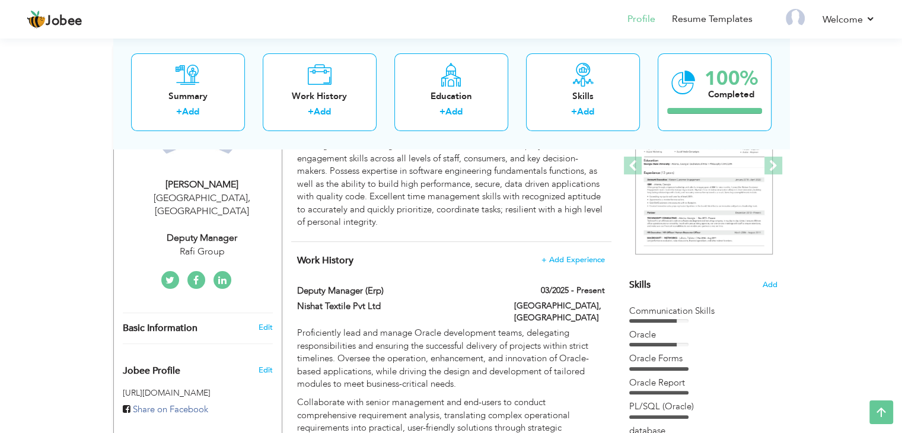
click at [226, 193] on div "Lahore , Pakistan" at bounding box center [202, 204] width 159 height 27
type input "Muhammad"
type input "Arslan"
type input "03037118004"
select select "number:166"
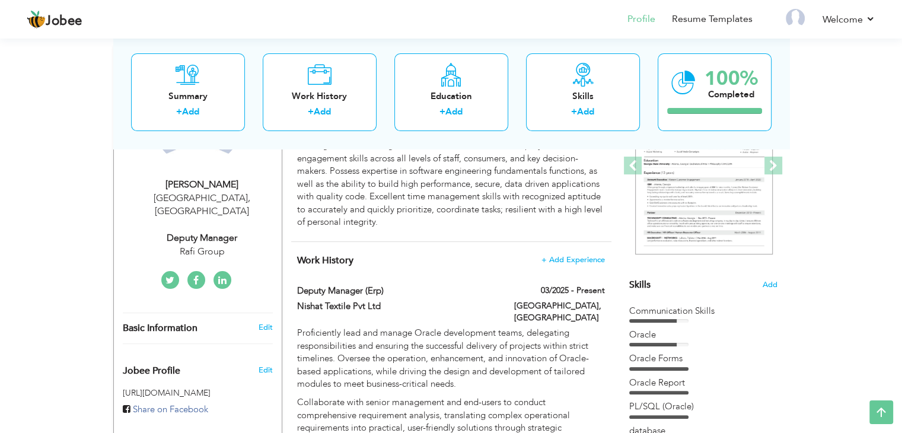
type input "Lahore"
select select "number:11"
type input "Rafi Group"
type input "Deputy Manager"
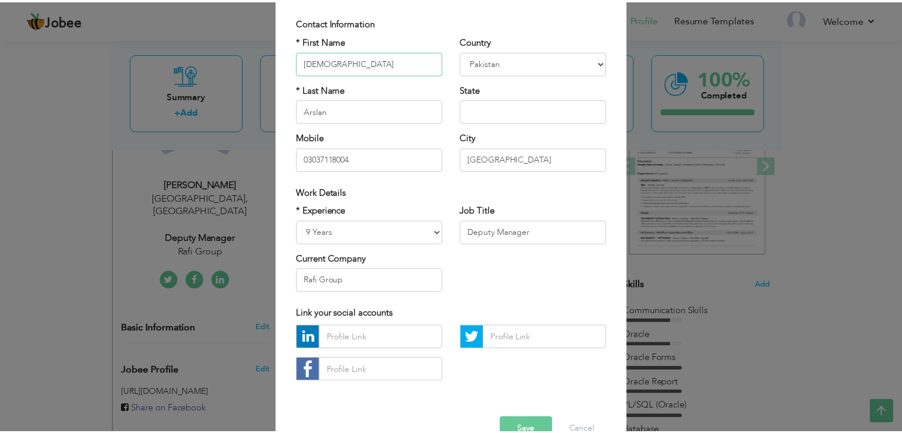
scroll to position [107, 0]
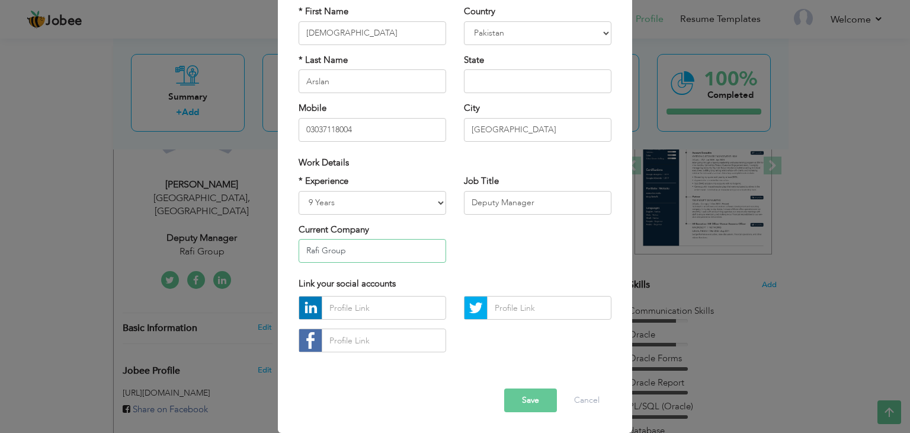
drag, startPoint x: 359, startPoint y: 252, endPoint x: 261, endPoint y: 249, distance: 97.3
click at [261, 249] on div "× Profile Contact Information * First Name [DEMOGRAPHIC_DATA] * Last Name [GEOG…" at bounding box center [455, 216] width 910 height 433
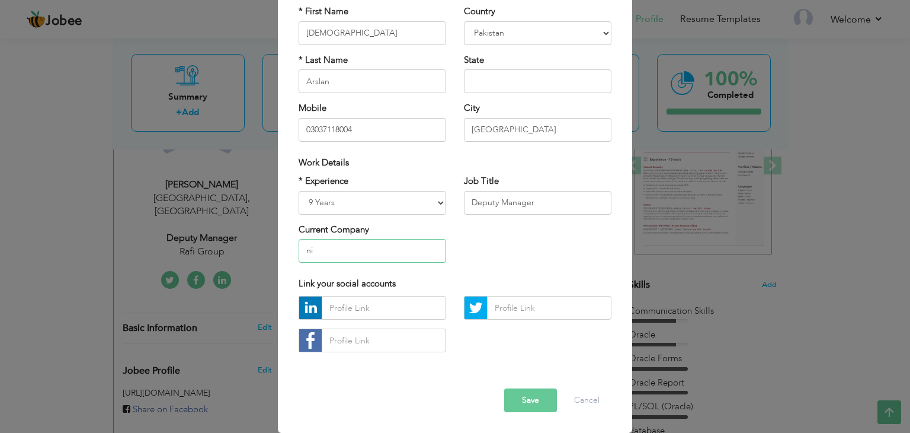
type input "n"
type input "Nishat Textile Pvt Ltd"
click at [521, 398] on button "Save" at bounding box center [530, 400] width 53 height 24
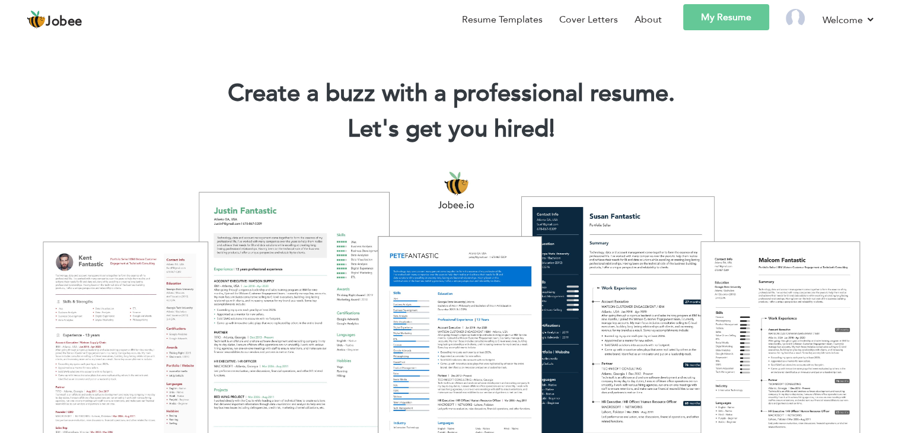
click at [726, 11] on link "My Resume" at bounding box center [726, 17] width 86 height 26
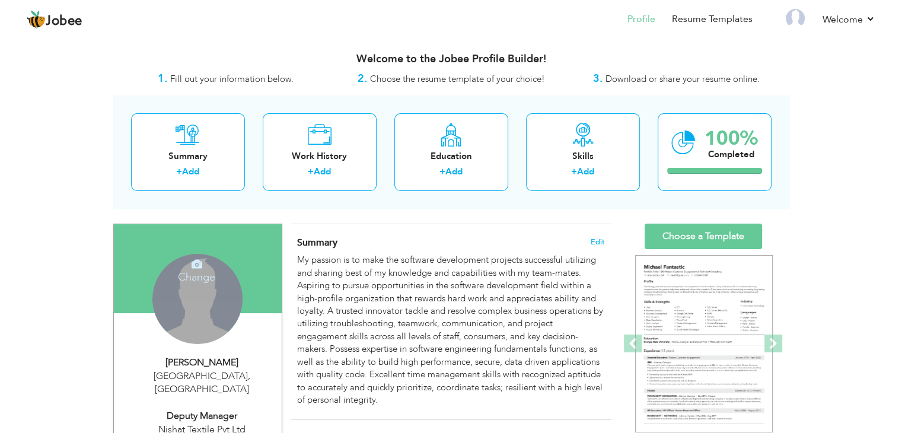
click at [223, 276] on h4 "Change" at bounding box center [196, 269] width 85 height 28
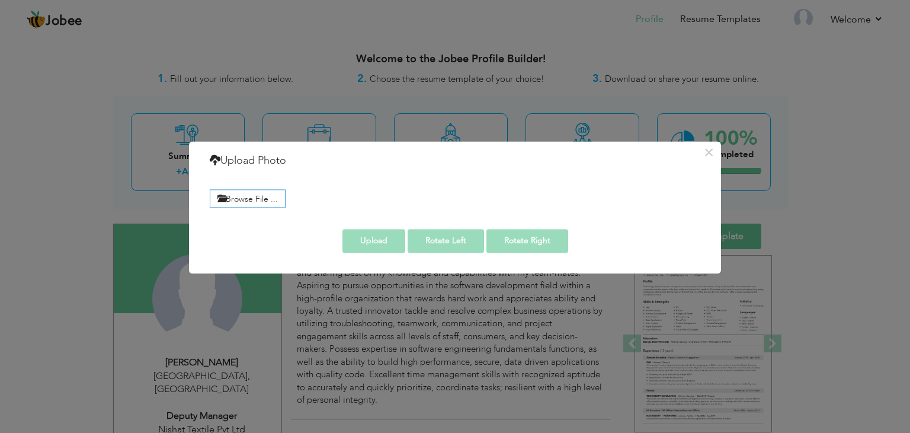
click at [103, 204] on div "× Upload Photo Browse File ..." at bounding box center [455, 216] width 910 height 433
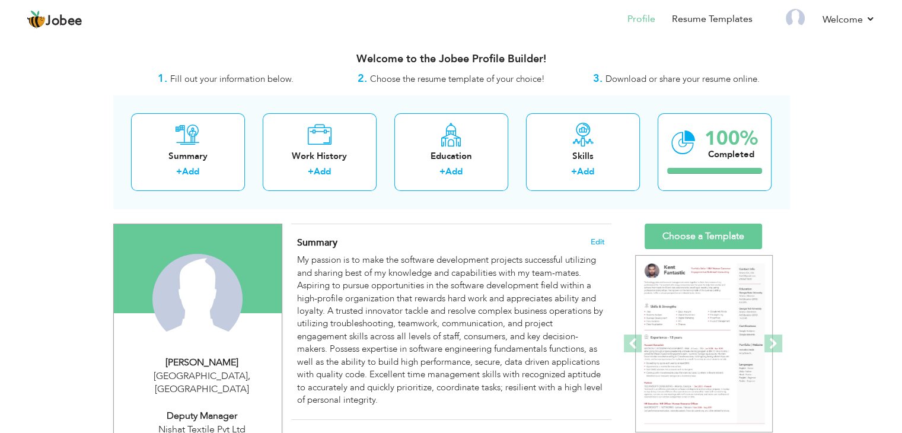
click at [210, 365] on div "[PERSON_NAME]" at bounding box center [202, 363] width 159 height 14
type input "[DEMOGRAPHIC_DATA]"
type input "Arslan"
type input "03037118004"
select select "number:166"
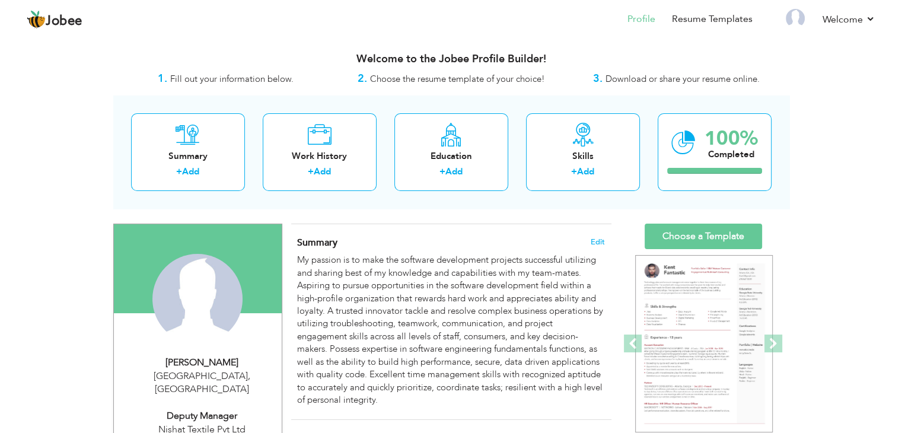
type input "[GEOGRAPHIC_DATA]"
select select "number:11"
type input "Nishat Textile Pvt Ltd"
type input "Deputy Manager"
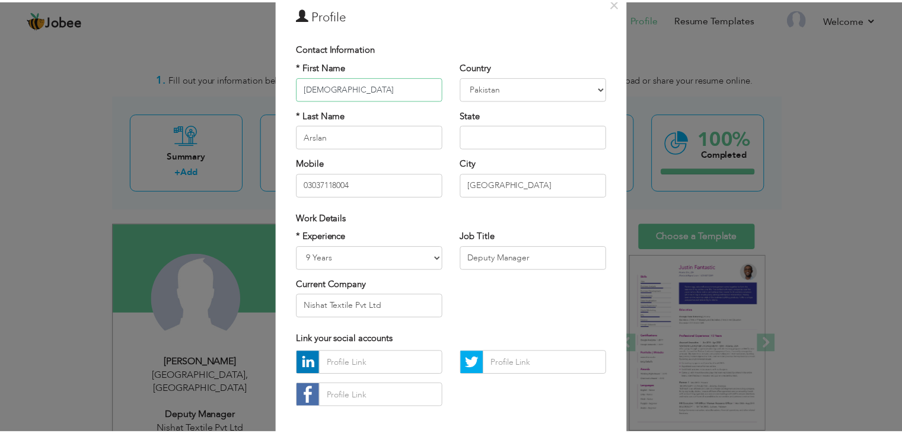
scroll to position [107, 0]
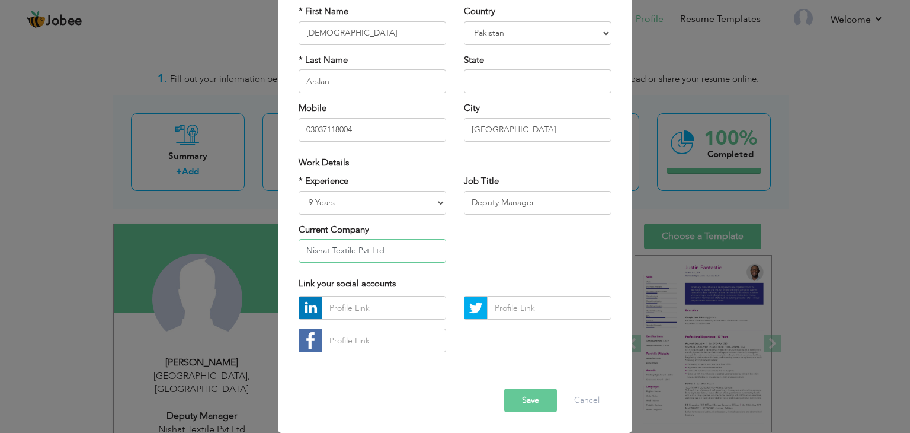
click at [391, 252] on input "Nishat Textile Pvt Ltd" at bounding box center [373, 251] width 148 height 24
type input "Nishat Textiles Limited"
click at [521, 401] on button "Save" at bounding box center [530, 400] width 53 height 24
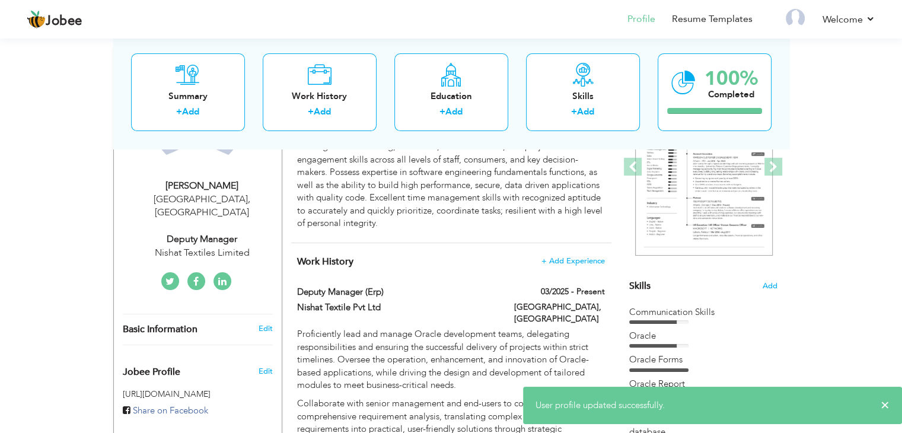
scroll to position [178, 0]
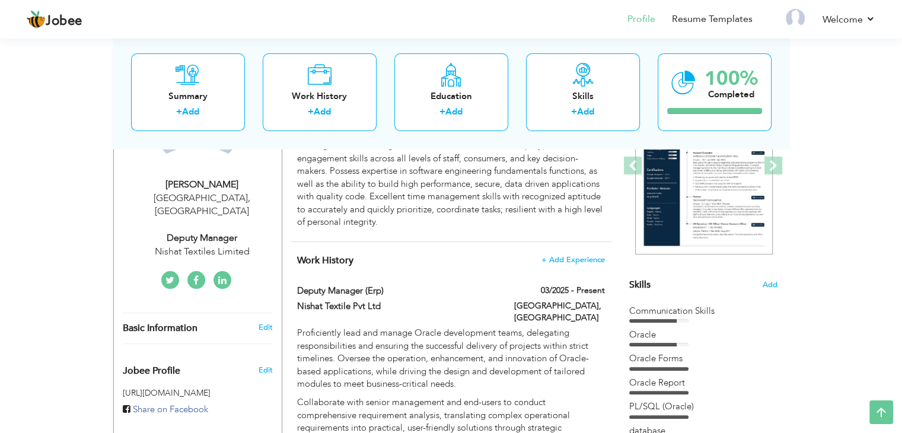
click at [0, 0] on span at bounding box center [0, 0] width 0 height 0
type input "Deputy Manager (Erp)"
type input "Nishat Textile Pvt Ltd"
type input "03/2025"
type input "[GEOGRAPHIC_DATA]"
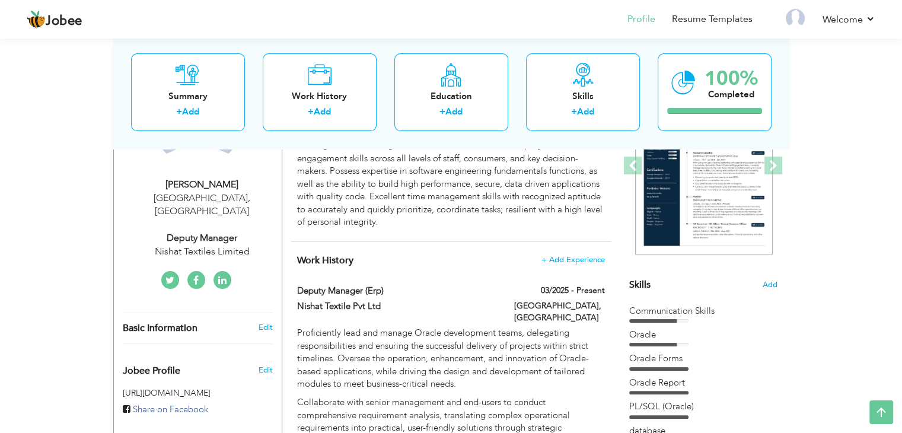
type input "[GEOGRAPHIC_DATA]"
checkbox input "true"
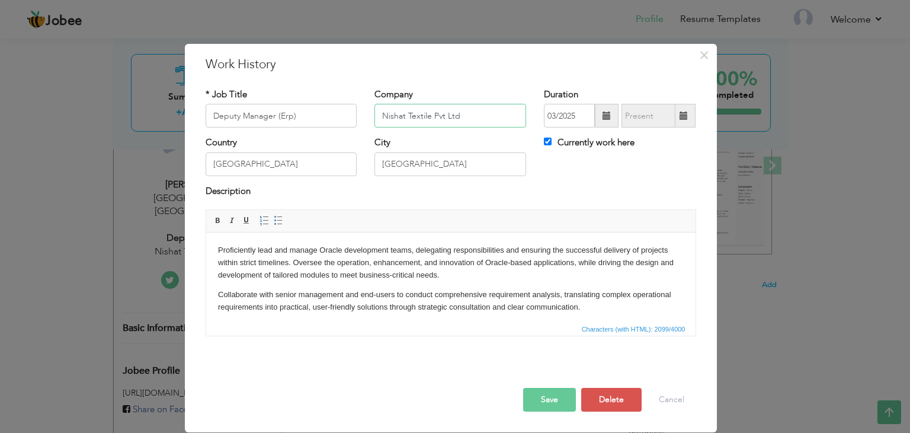
drag, startPoint x: 430, startPoint y: 116, endPoint x: 475, endPoint y: 117, distance: 45.1
click at [475, 117] on input "Nishat Textile Pvt Ltd" at bounding box center [451, 116] width 152 height 24
type input "Nishat Textiles Limited"
click at [548, 405] on button "Save" at bounding box center [549, 400] width 53 height 24
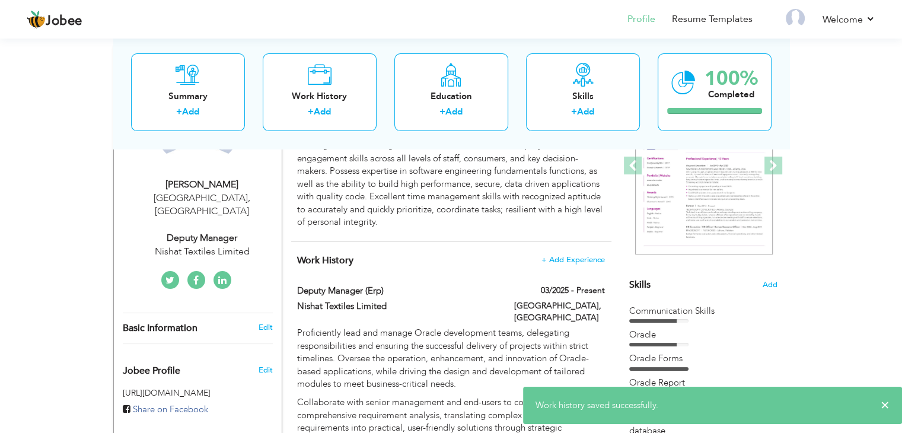
click at [560, 290] on label "03/2025 - Present" at bounding box center [573, 291] width 64 height 12
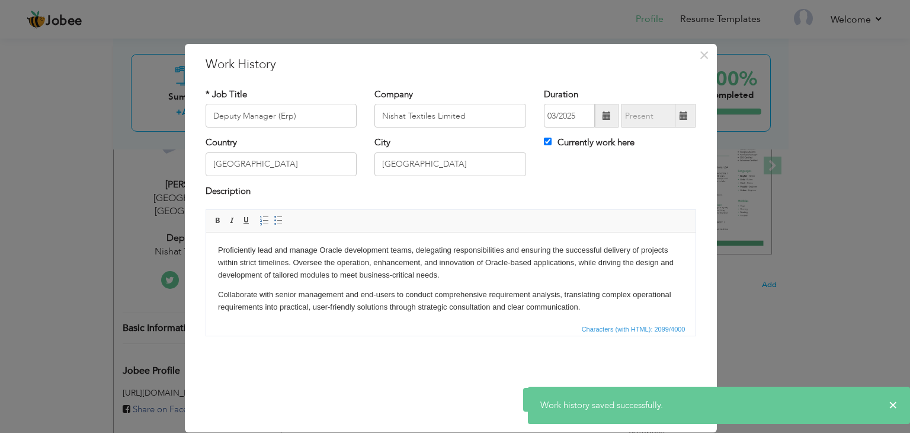
click at [603, 118] on span at bounding box center [607, 115] width 8 height 8
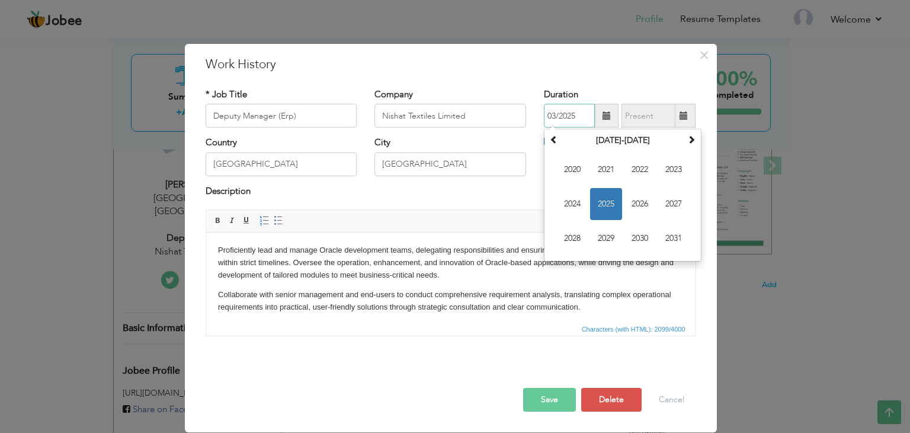
click at [573, 204] on span "2024" at bounding box center [573, 204] width 32 height 32
click at [0, 0] on span "May" at bounding box center [0, 0] width 0 height 0
click at [564, 122] on input "05/2024" at bounding box center [569, 116] width 51 height 24
click at [641, 171] on span "Mar" at bounding box center [640, 170] width 32 height 32
type input "03/2024"
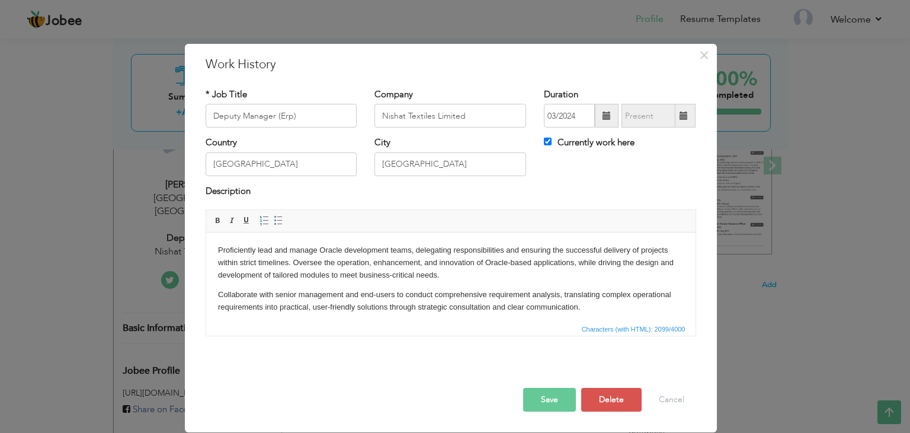
click at [557, 393] on button "Save" at bounding box center [549, 400] width 53 height 24
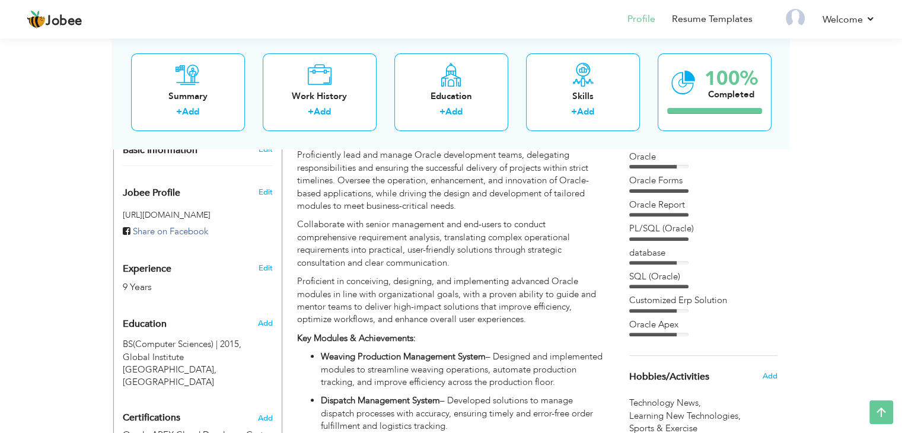
scroll to position [0, 0]
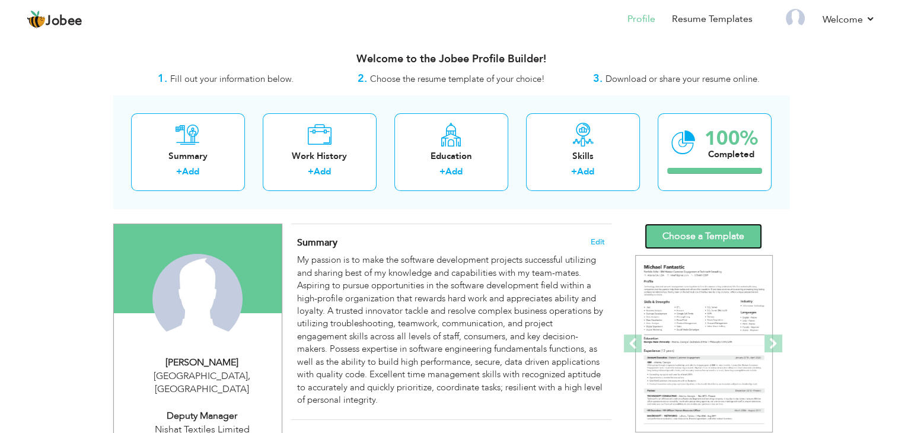
click at [689, 240] on link "Choose a Template" at bounding box center [702, 235] width 117 height 25
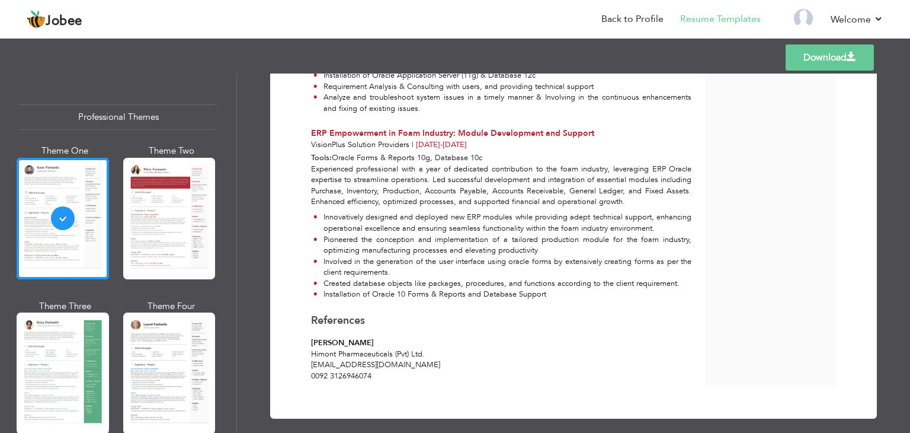
scroll to position [2336, 0]
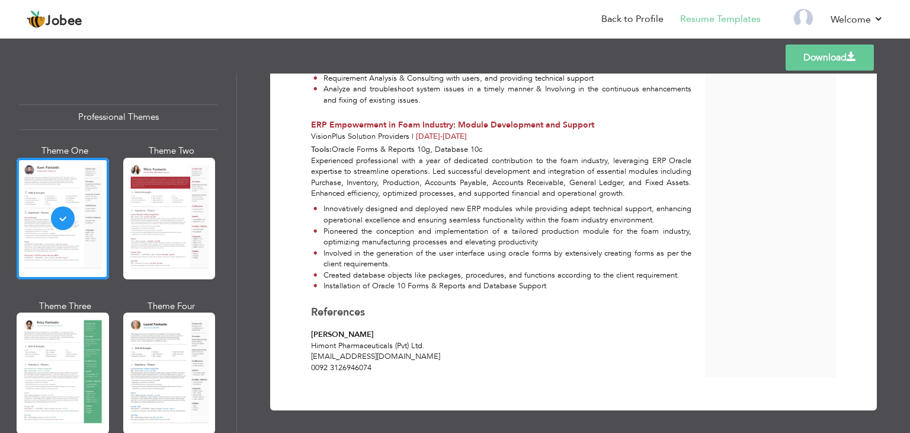
click at [823, 57] on link "Download" at bounding box center [830, 57] width 88 height 26
click at [156, 220] on div at bounding box center [169, 219] width 92 height 122
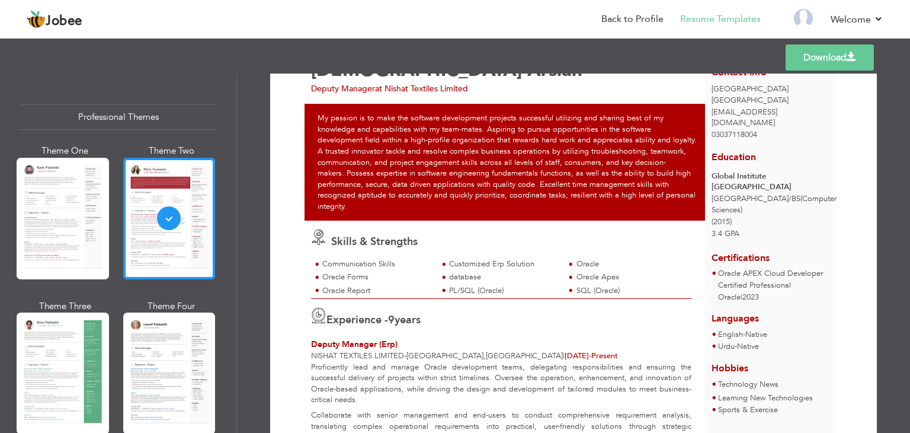
scroll to position [0, 0]
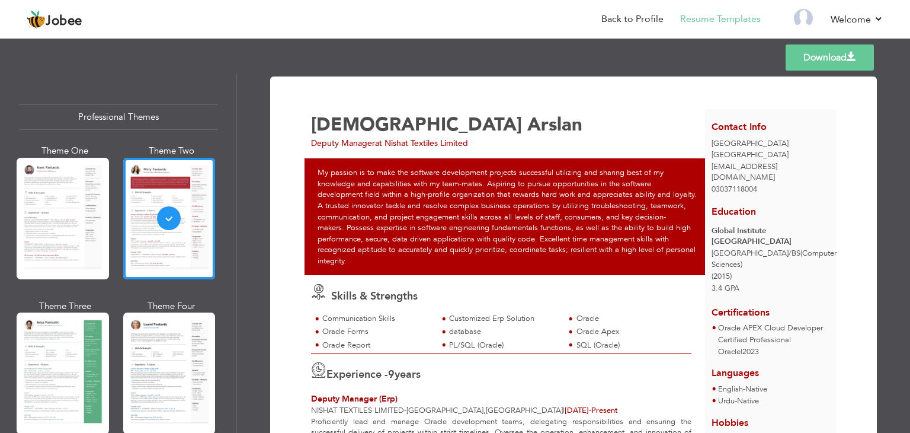
click at [833, 57] on link "Download" at bounding box center [830, 57] width 88 height 26
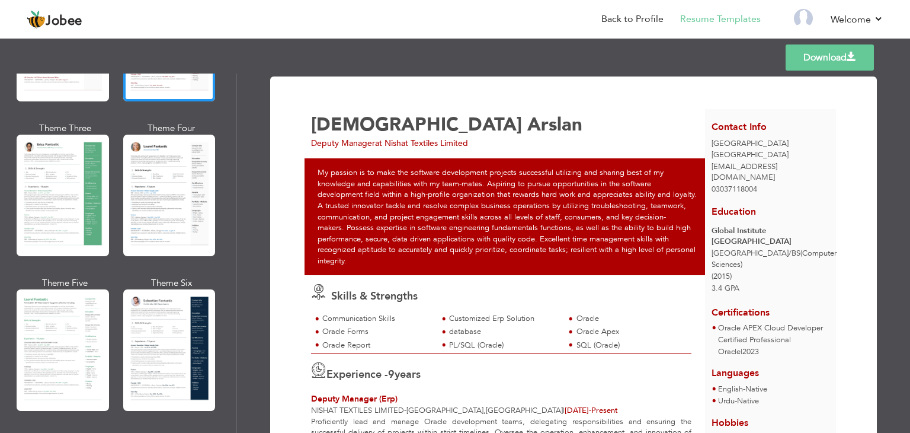
click at [68, 171] on div at bounding box center [63, 196] width 92 height 122
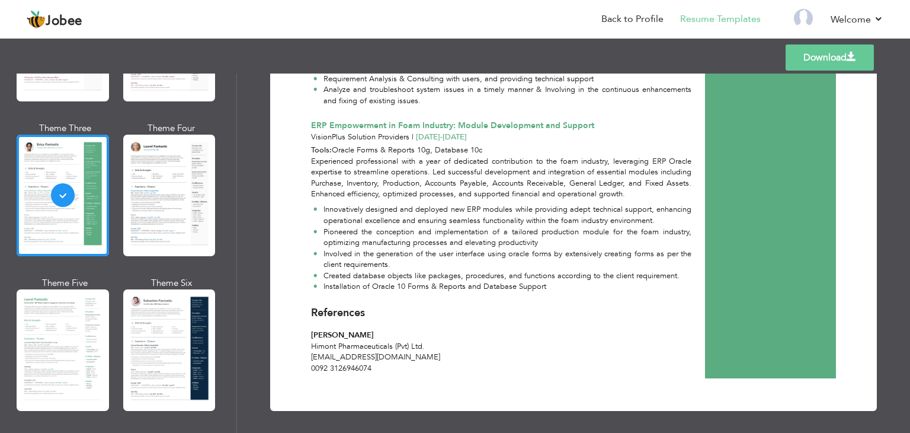
scroll to position [2336, 0]
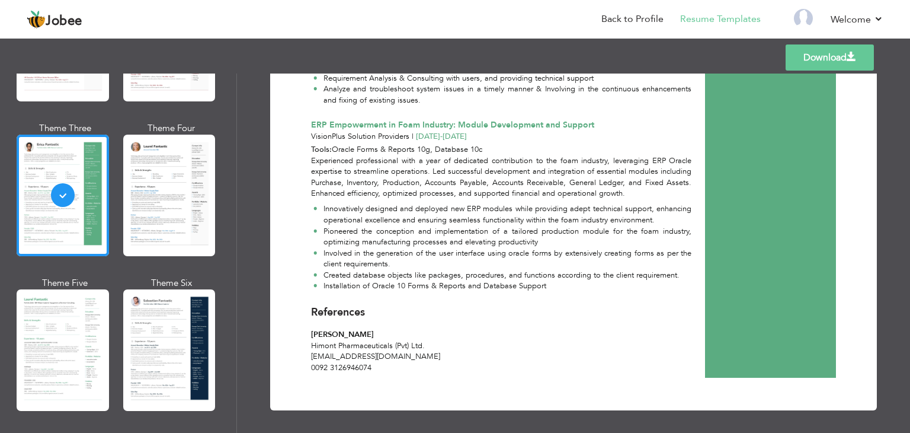
click at [145, 215] on div at bounding box center [169, 196] width 92 height 122
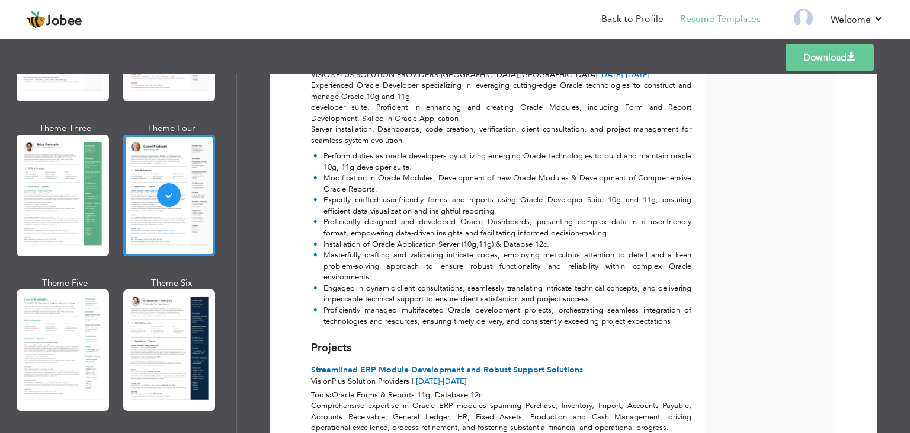
scroll to position [1245, 0]
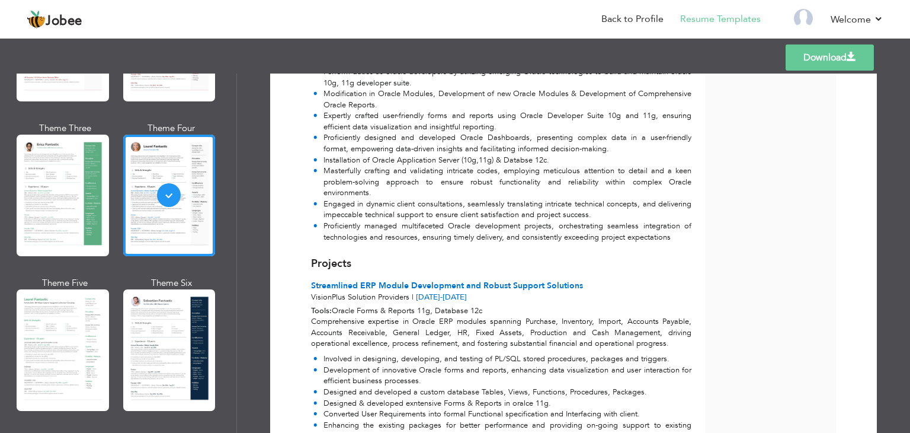
click at [146, 319] on div at bounding box center [169, 350] width 92 height 122
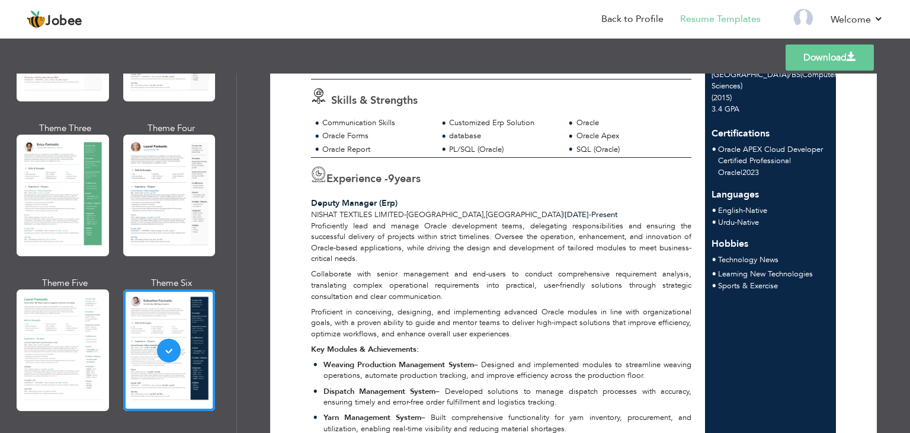
scroll to position [356, 0]
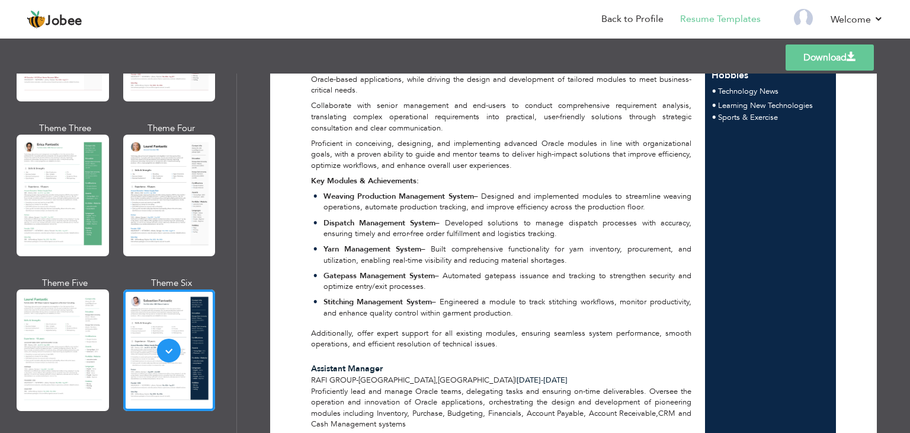
click at [113, 316] on div "Theme One Theme Two Theme Three Theme Four" at bounding box center [118, 199] width 199 height 464
click at [55, 330] on div at bounding box center [63, 350] width 92 height 122
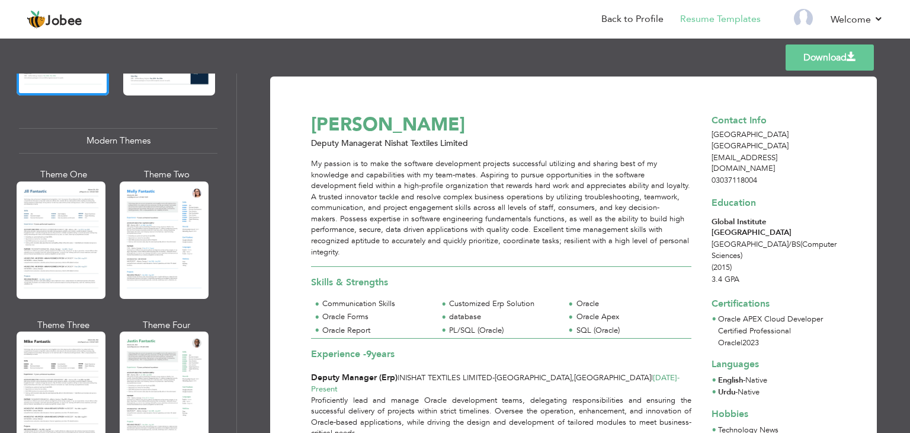
scroll to position [533, 0]
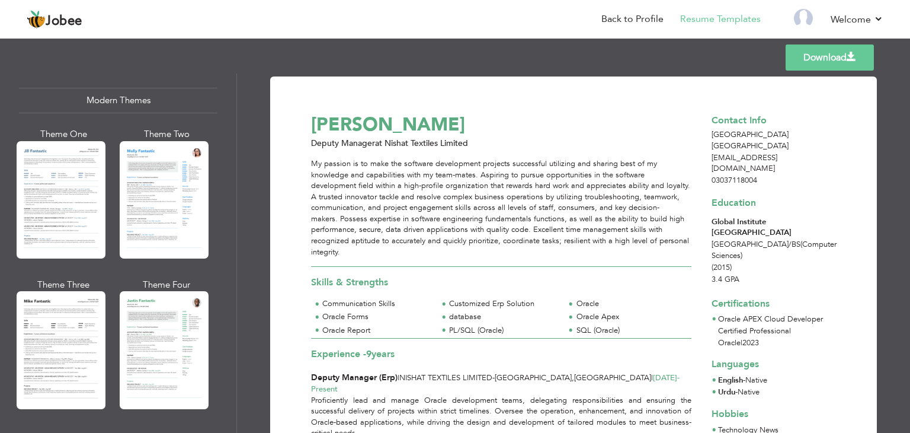
click at [71, 197] on div at bounding box center [61, 199] width 89 height 117
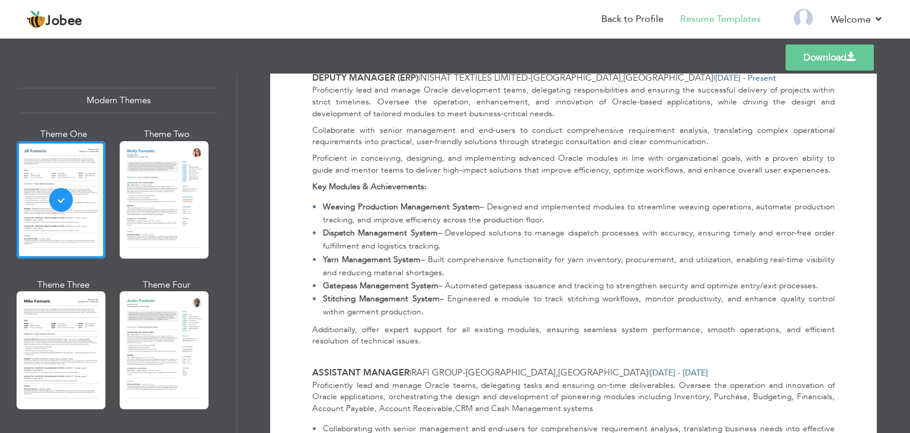
scroll to position [711, 0]
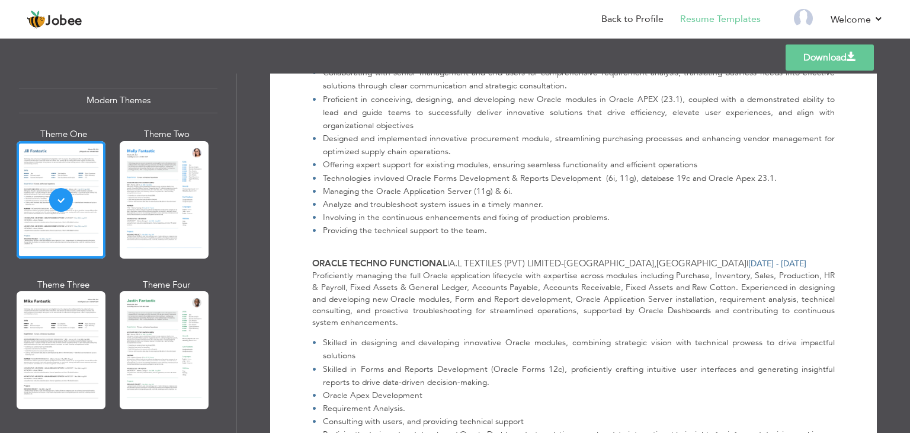
click at [184, 190] on div at bounding box center [164, 199] width 89 height 117
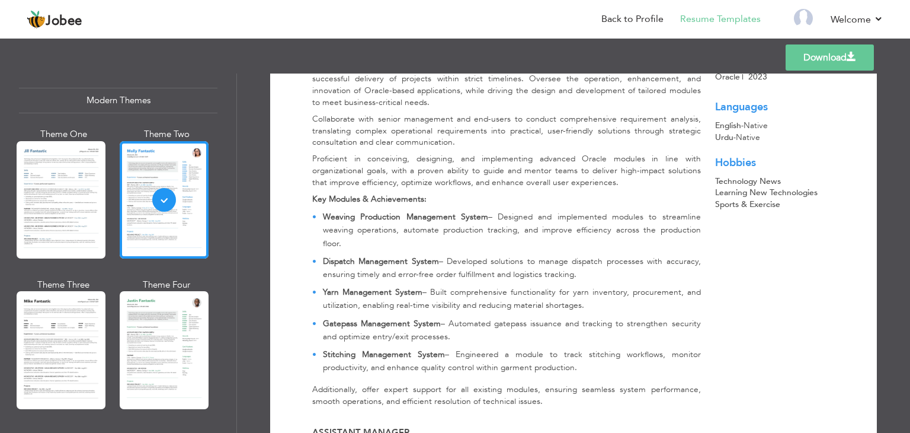
scroll to position [356, 0]
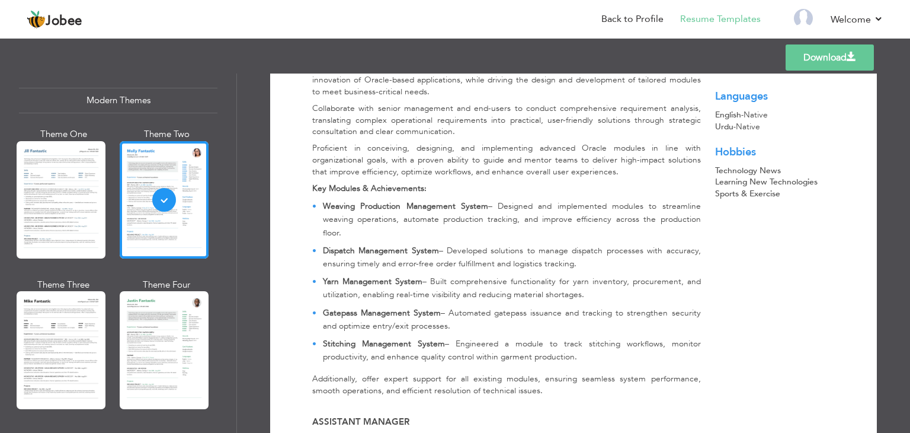
click at [188, 321] on div at bounding box center [164, 349] width 89 height 117
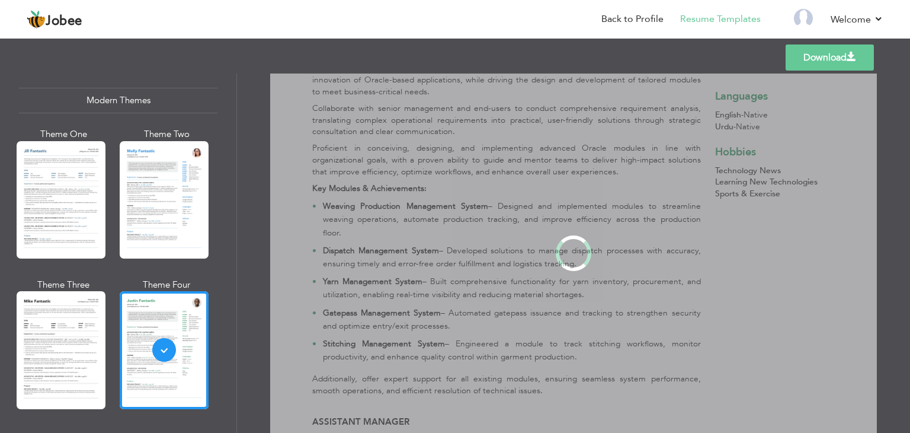
scroll to position [0, 0]
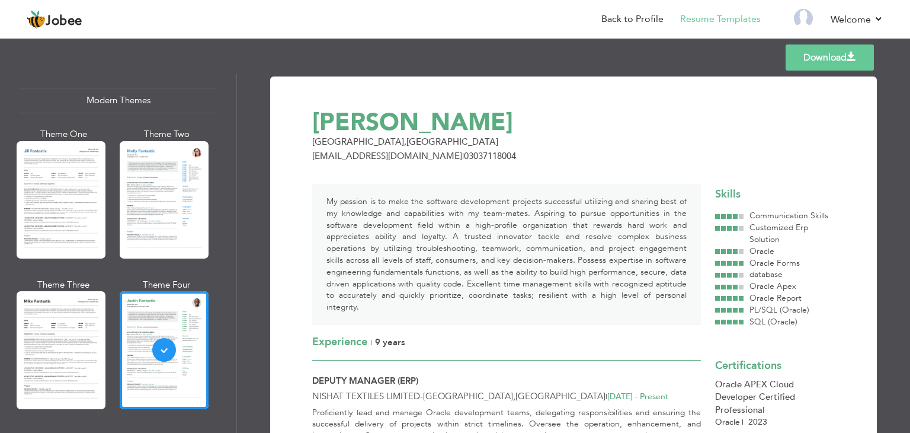
click at [71, 327] on div at bounding box center [61, 349] width 89 height 117
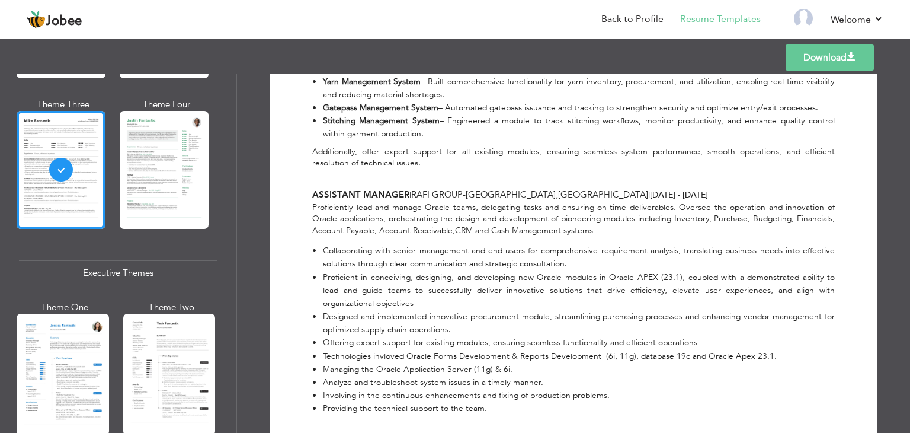
scroll to position [711, 0]
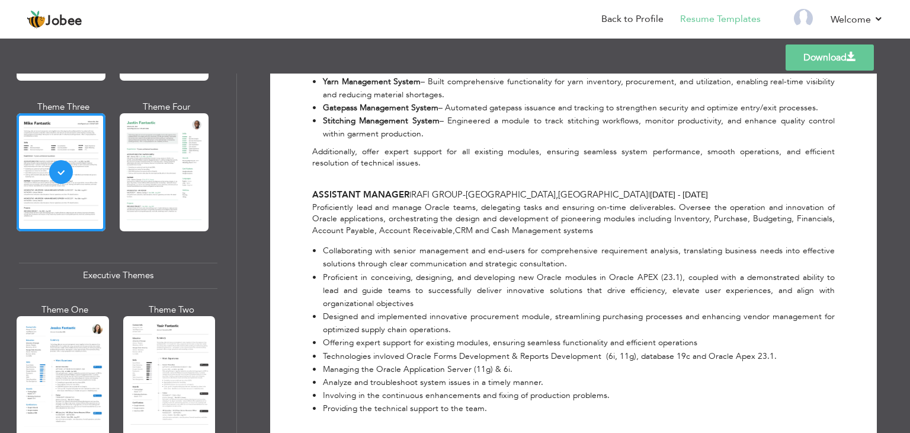
click at [86, 364] on div at bounding box center [63, 377] width 92 height 122
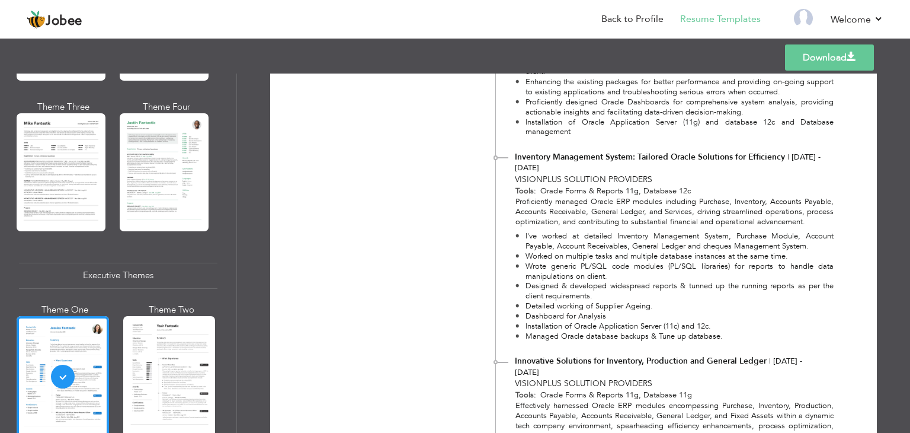
scroll to position [1778, 0]
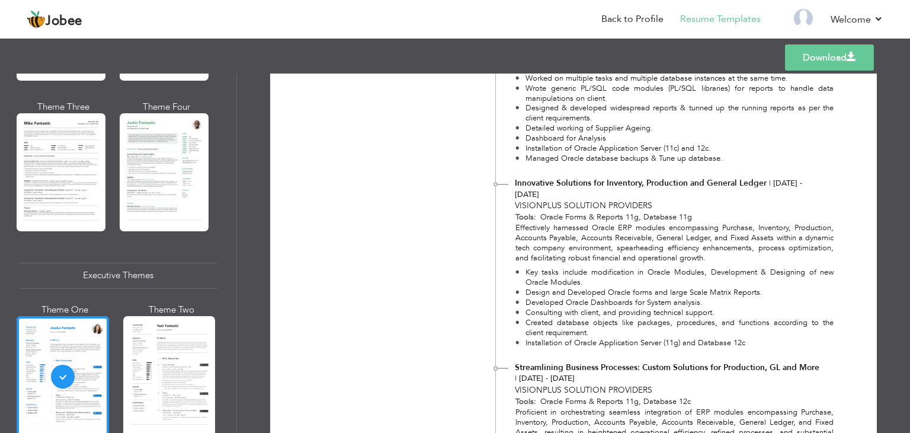
click at [177, 354] on div at bounding box center [169, 377] width 92 height 122
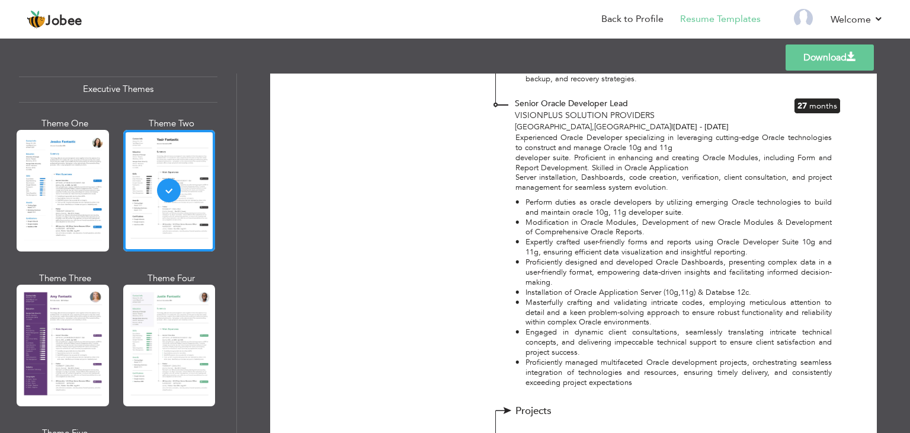
scroll to position [889, 0]
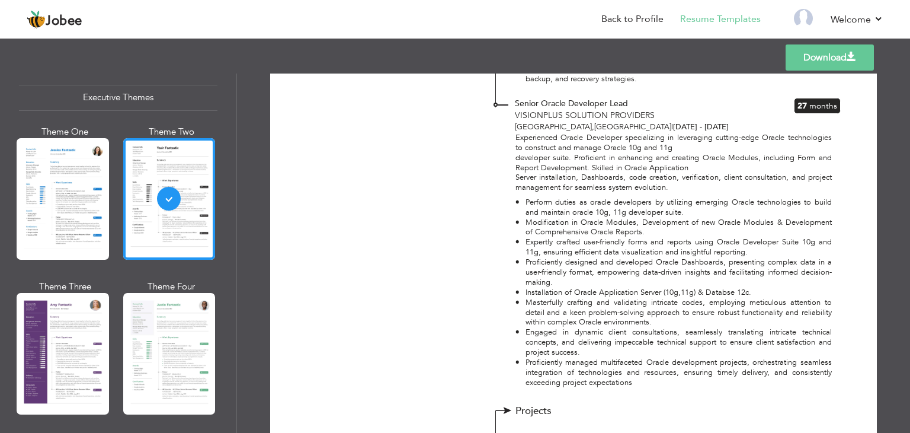
click at [67, 300] on div at bounding box center [63, 354] width 92 height 122
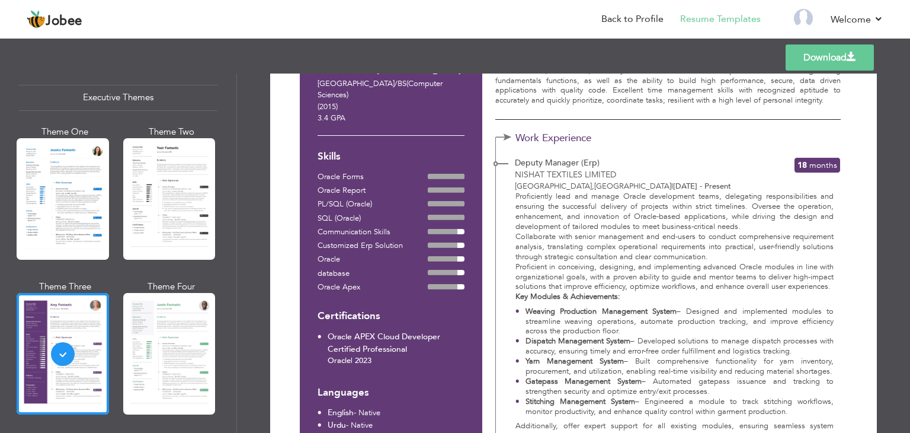
scroll to position [178, 0]
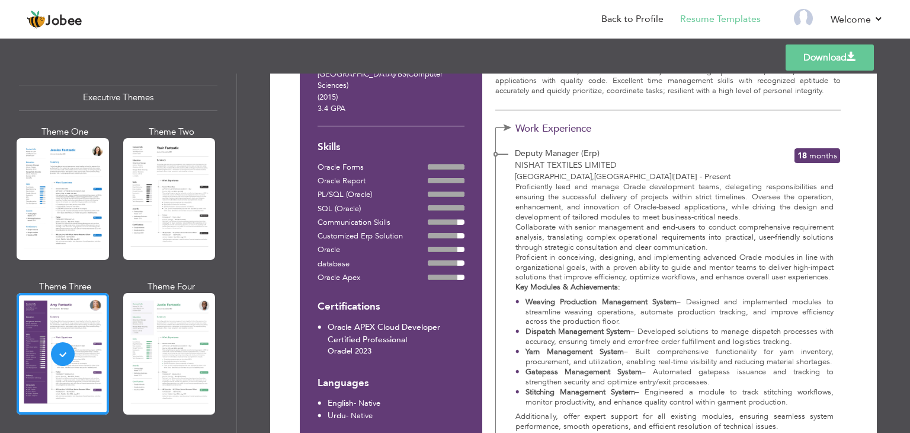
click at [203, 322] on div at bounding box center [169, 354] width 92 height 122
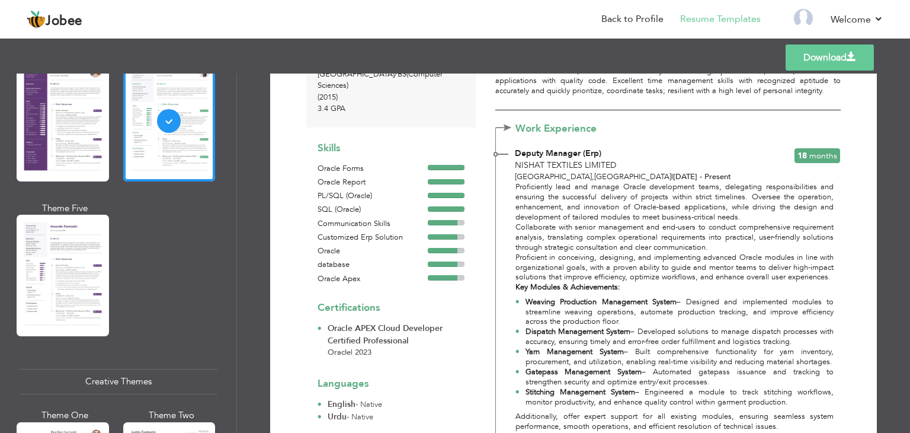
scroll to position [0, 0]
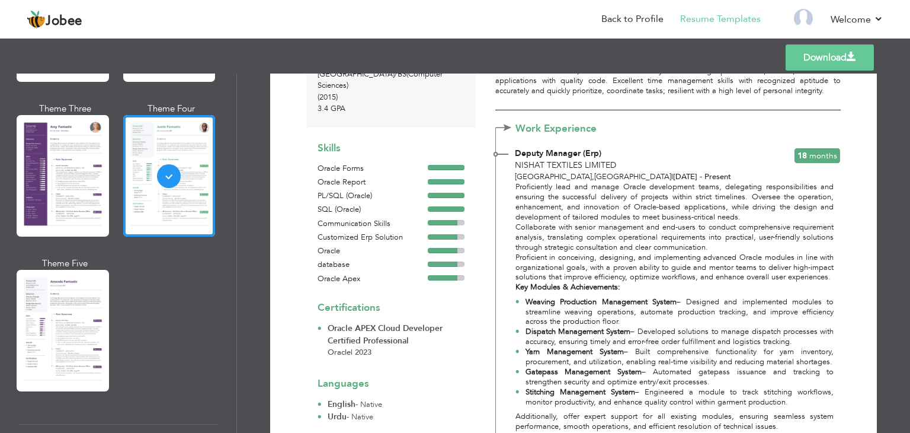
click at [111, 303] on div "Theme One Theme Two Theme Three Theme Four" at bounding box center [118, 180] width 199 height 464
click at [77, 303] on div at bounding box center [63, 331] width 92 height 122
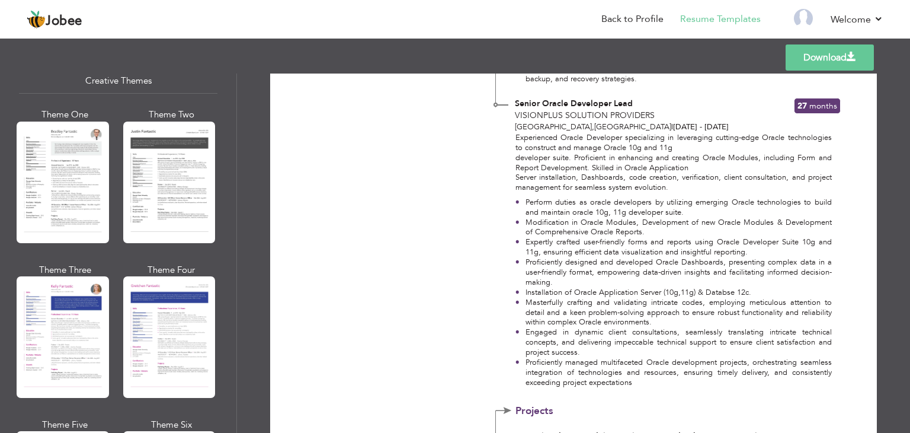
scroll to position [1245, 0]
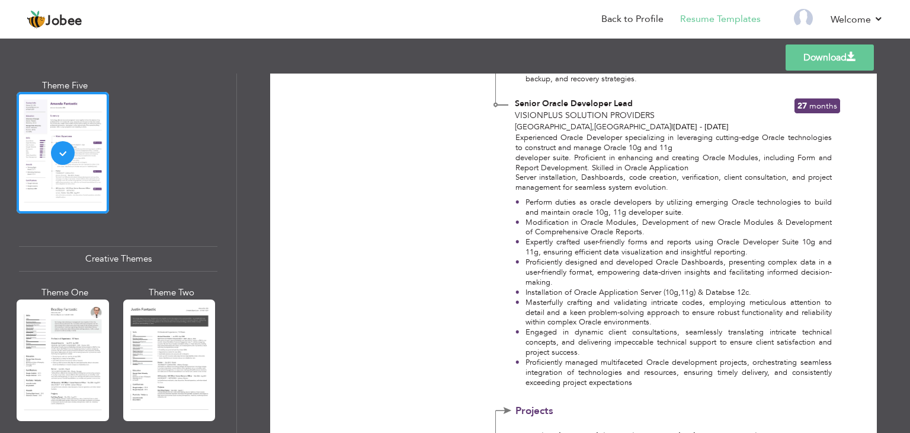
click at [73, 317] on div at bounding box center [63, 360] width 92 height 122
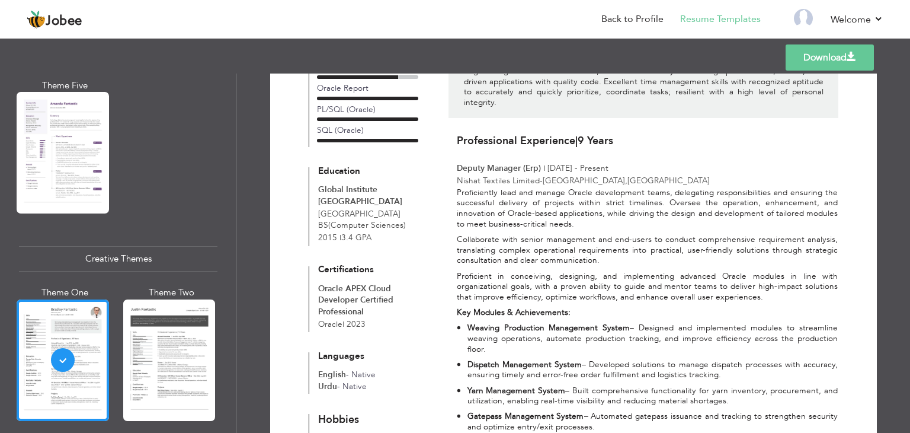
scroll to position [0, 0]
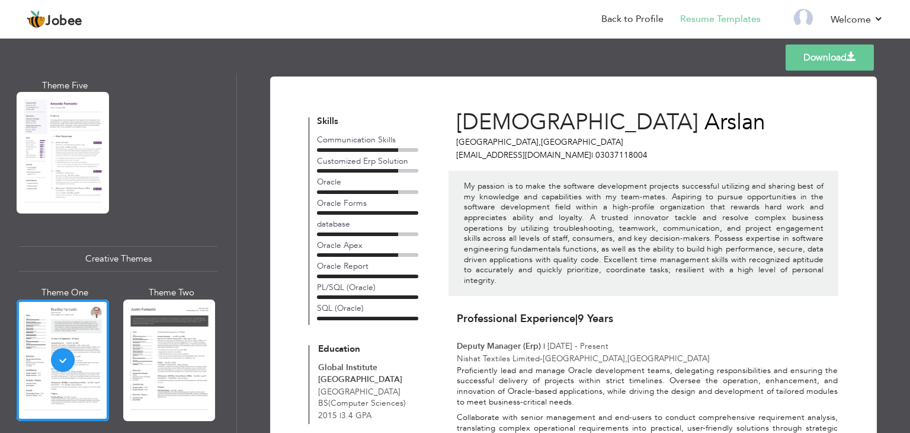
click at [129, 309] on div at bounding box center [169, 360] width 92 height 122
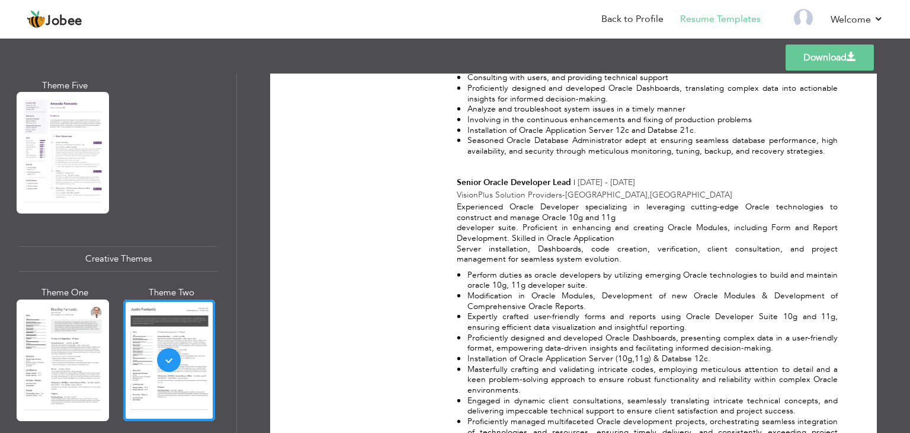
scroll to position [1067, 0]
